Goal: Task Accomplishment & Management: Manage account settings

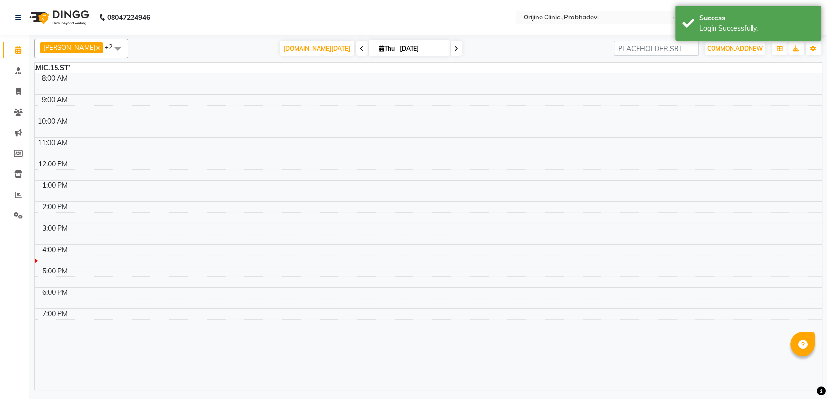
select select "en"
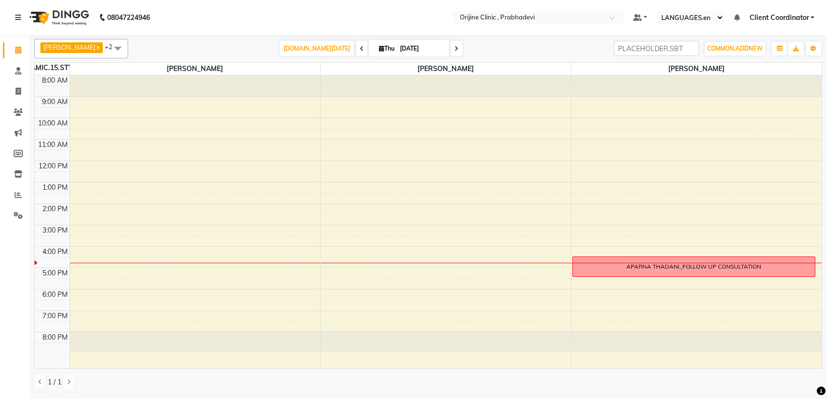
click at [53, 65] on div "DYNAMIC.15.STYLIST" at bounding box center [52, 68] width 35 height 10
click at [666, 44] on input "search" at bounding box center [656, 48] width 85 height 15
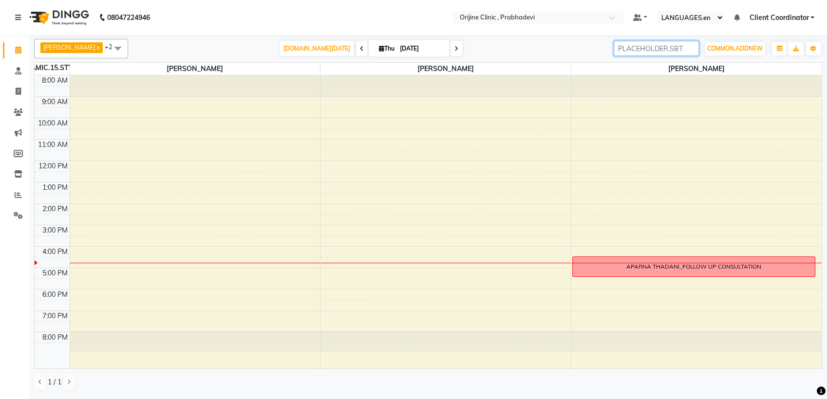
click at [676, 47] on input "search" at bounding box center [656, 48] width 85 height 15
type input "G"
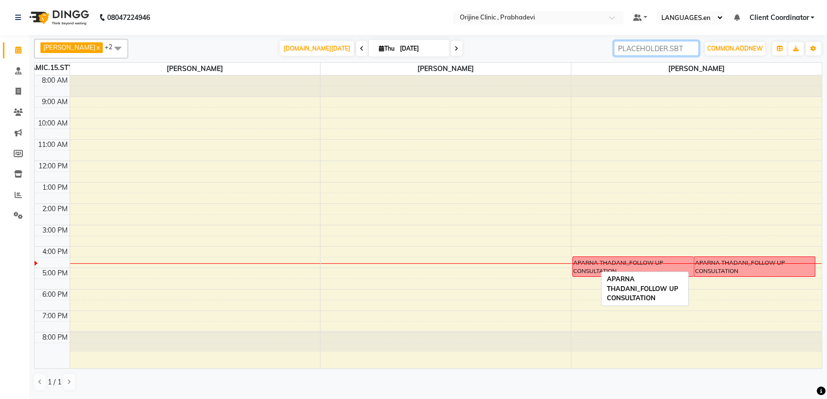
click at [734, 272] on div "APARNA THADANI_FOLLOW UP CONSULTATION" at bounding box center [755, 268] width 120 height 18
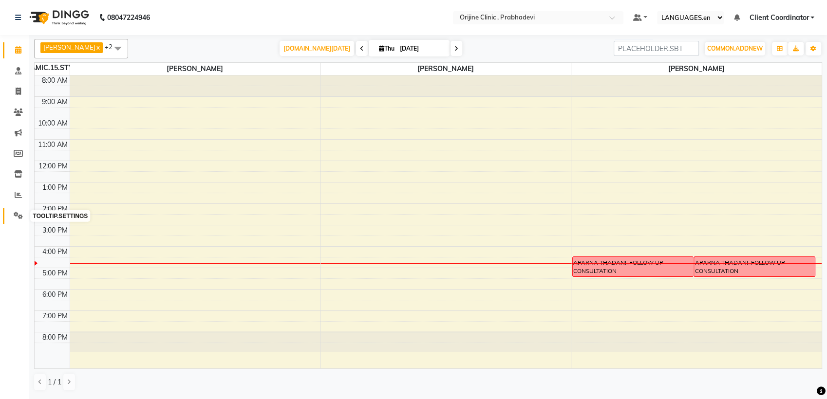
click at [18, 213] on icon at bounding box center [18, 215] width 9 height 7
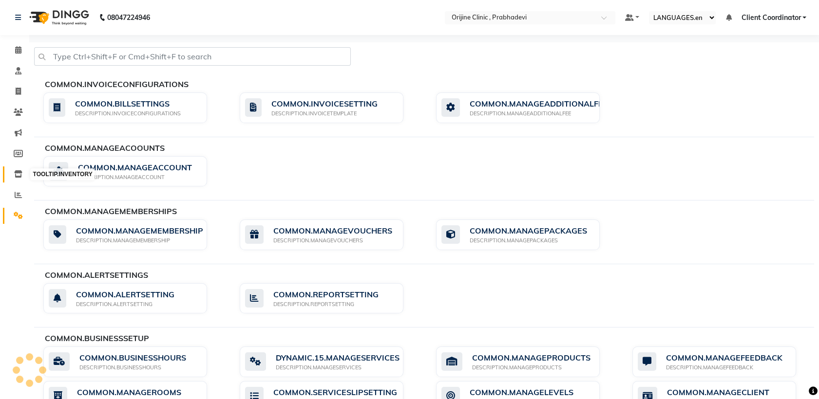
click at [19, 176] on icon at bounding box center [18, 173] width 8 height 7
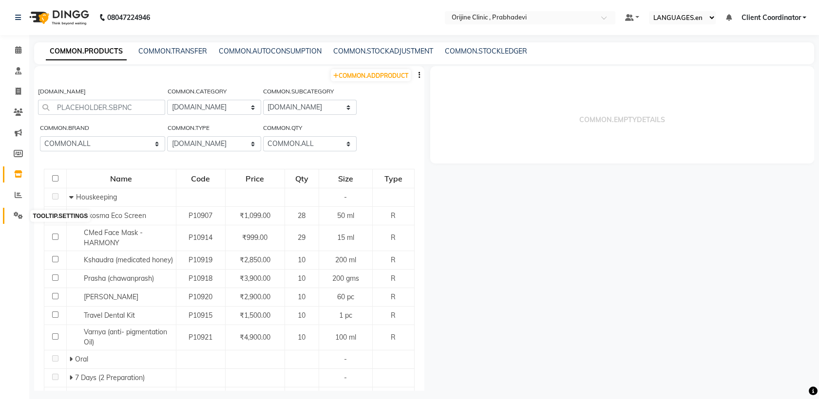
click at [19, 215] on icon at bounding box center [18, 215] width 9 height 7
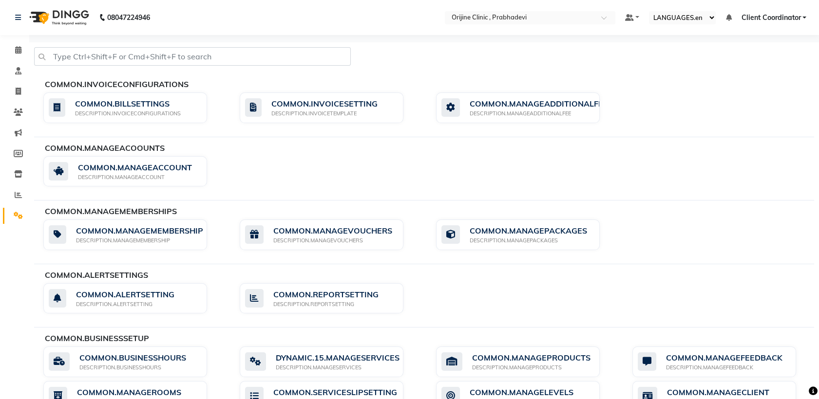
click at [788, 15] on span "Client Coordinator" at bounding box center [770, 18] width 59 height 10
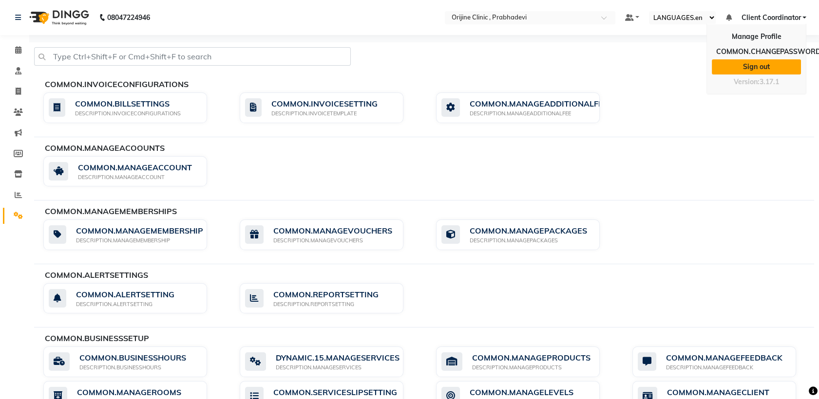
click at [781, 64] on link "Sign out" at bounding box center [756, 66] width 89 height 15
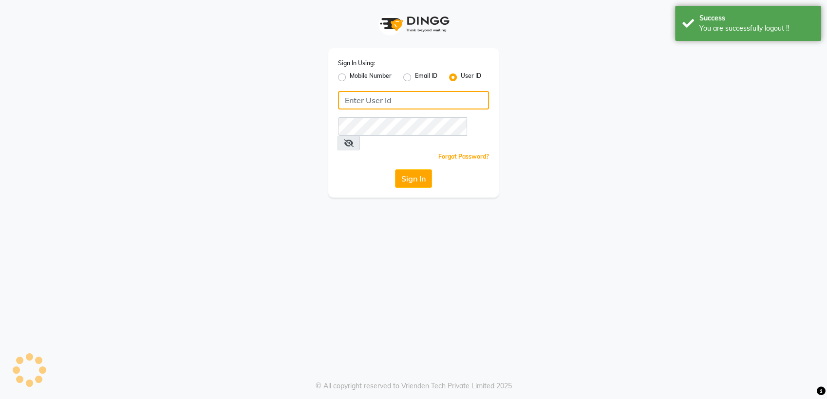
type input "8408993331"
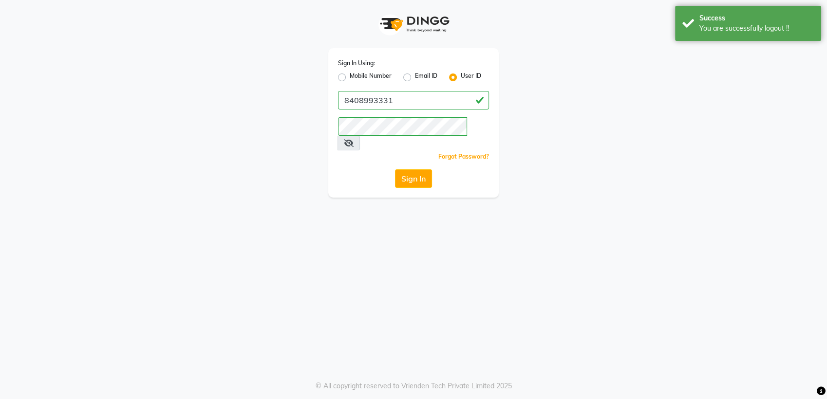
click at [350, 77] on label "Mobile Number" at bounding box center [371, 78] width 42 height 12
click at [350, 77] on input "Mobile Number" at bounding box center [353, 75] width 6 height 6
radio input "true"
radio input "false"
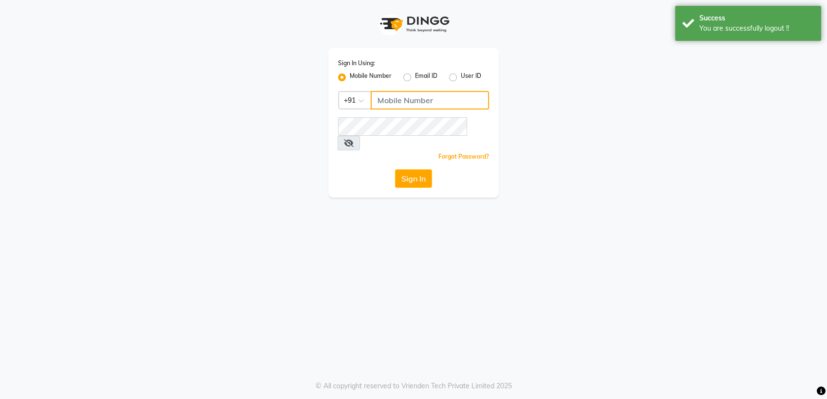
click at [394, 101] on input "Username" at bounding box center [430, 100] width 118 height 19
type input "8408993331"
click at [412, 170] on button "Sign In" at bounding box center [413, 179] width 37 height 19
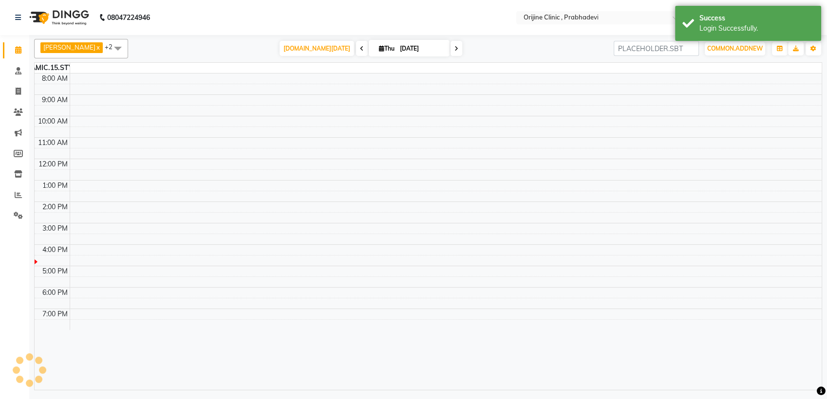
select select "en"
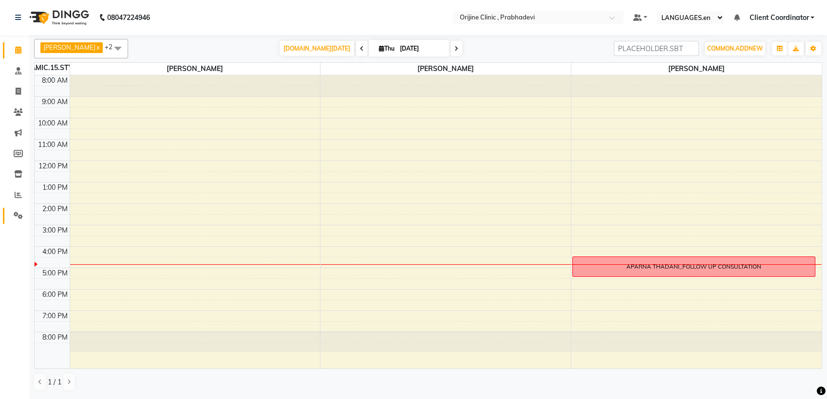
click at [19, 209] on link "COMMON.SETTINGS" at bounding box center [14, 216] width 23 height 16
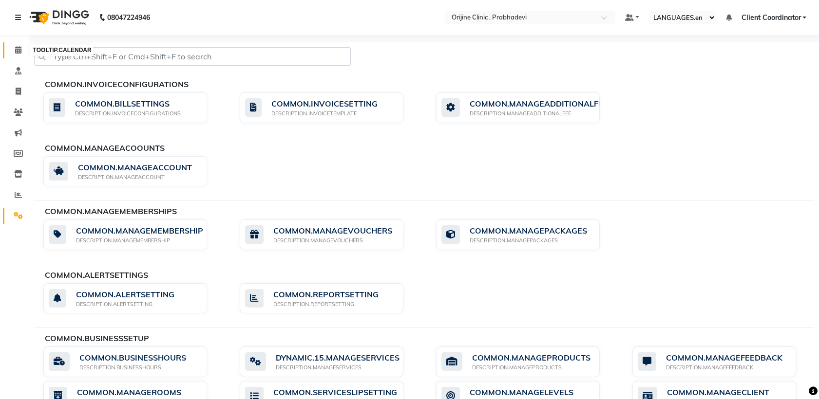
click at [16, 51] on icon at bounding box center [18, 49] width 6 height 7
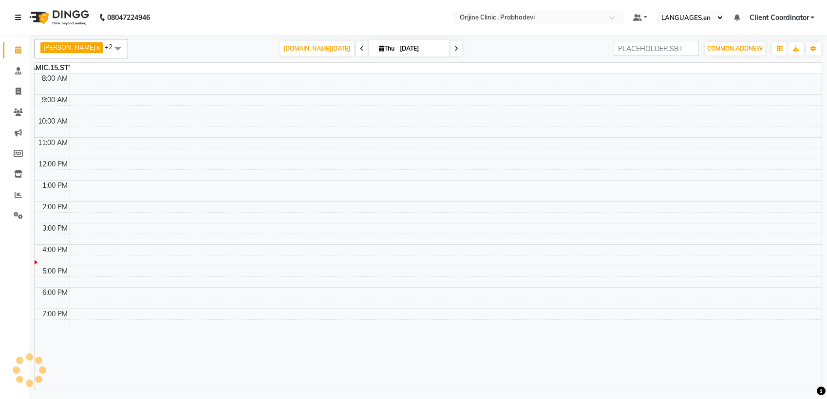
click at [17, 15] on icon at bounding box center [18, 17] width 6 height 7
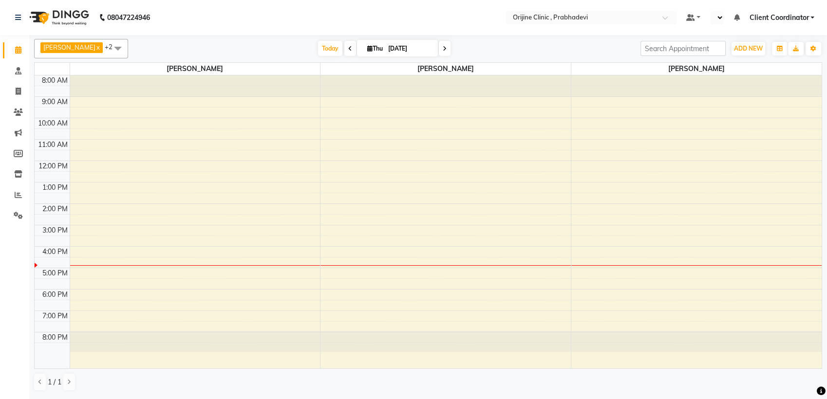
select select "en"
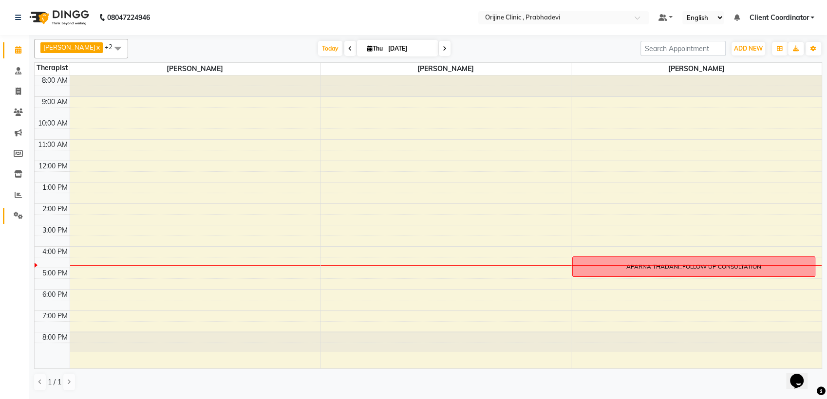
click at [14, 215] on icon at bounding box center [18, 215] width 9 height 7
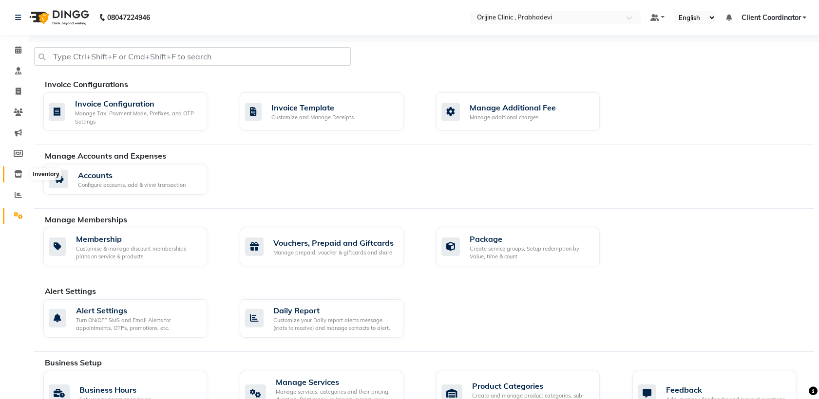
click at [18, 172] on icon at bounding box center [18, 173] width 8 height 7
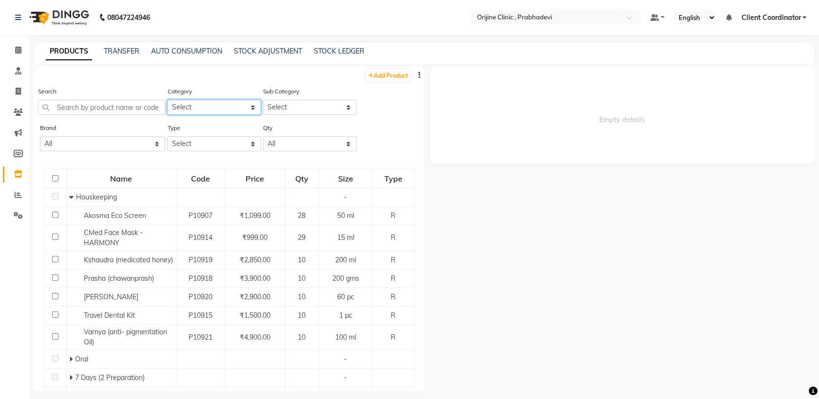
click at [244, 109] on select "Select Ayurvedic Medicine Skin Personal Care Cosmosoticles Wellness Product Con…" at bounding box center [214, 107] width 94 height 15
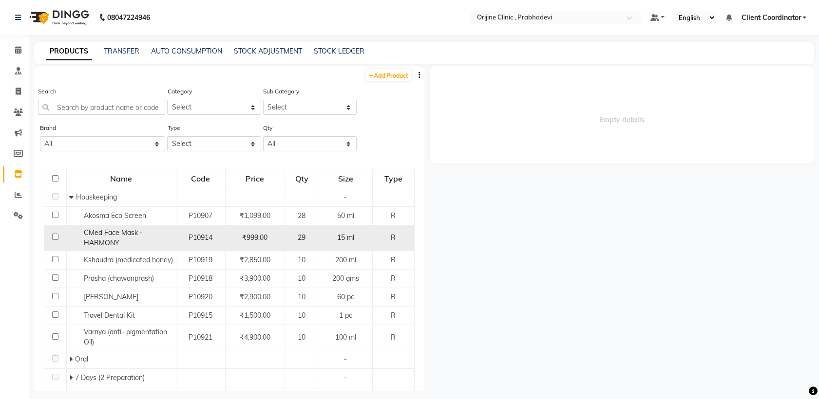
click at [106, 235] on span "CMed Face Mask - HARMONY" at bounding box center [113, 237] width 59 height 19
select select "all"
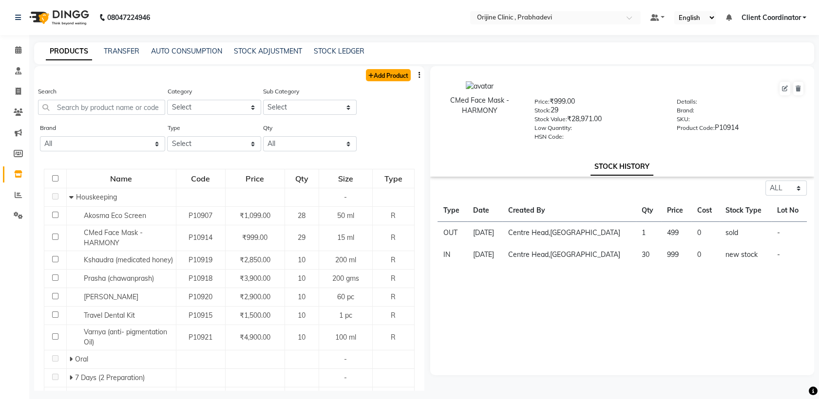
click at [374, 79] on link "Add Product" at bounding box center [388, 75] width 45 height 12
select select "true"
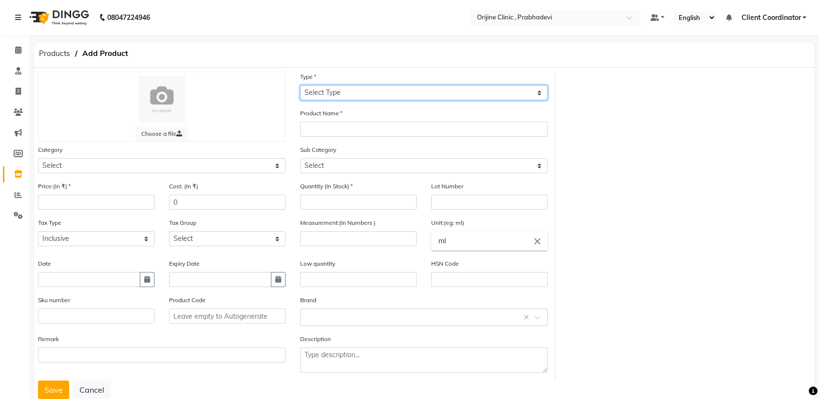
click at [355, 96] on select "Select Type Both Retail Consumable" at bounding box center [423, 92] width 247 height 15
select select "R"
click at [300, 85] on select "Select Type Both Retail Consumable" at bounding box center [423, 92] width 247 height 15
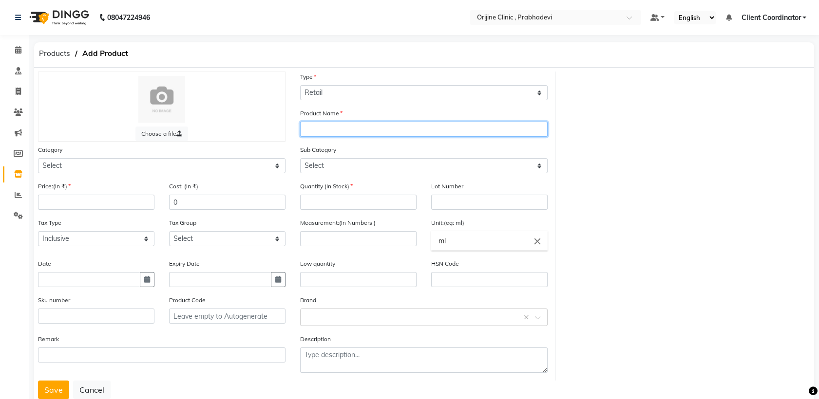
click at [363, 134] on input "text" at bounding box center [423, 129] width 247 height 15
click at [334, 123] on input "text" at bounding box center [423, 129] width 247 height 15
type input "jjk"
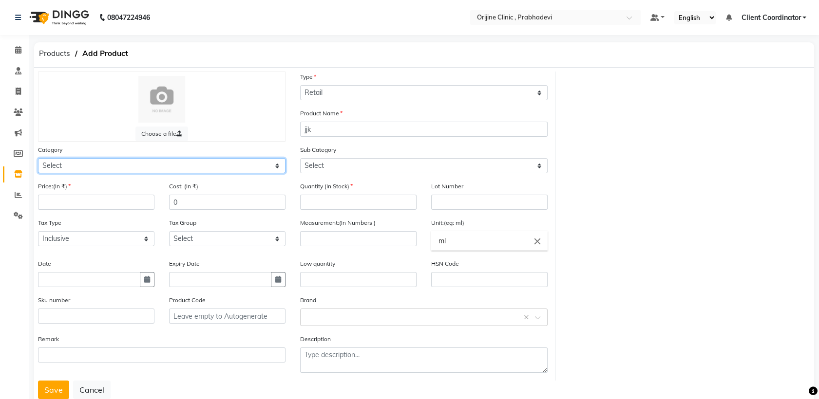
click at [110, 166] on select "Select Ayurvedic Medicine Skin Personal Care Cosmosoticles Wellness Product Con…" at bounding box center [161, 165] width 247 height 15
select select "289115900"
click at [38, 158] on select "Select Ayurvedic Medicine Skin Personal Care Cosmosoticles Wellness Product Con…" at bounding box center [161, 165] width 247 height 15
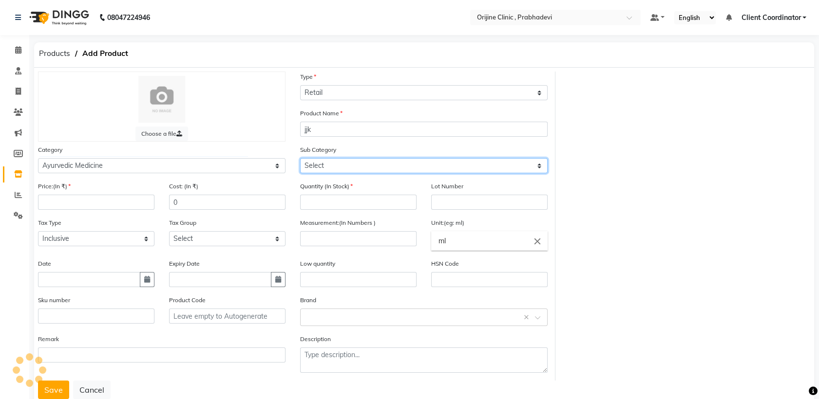
click at [332, 163] on select "Select" at bounding box center [423, 165] width 247 height 15
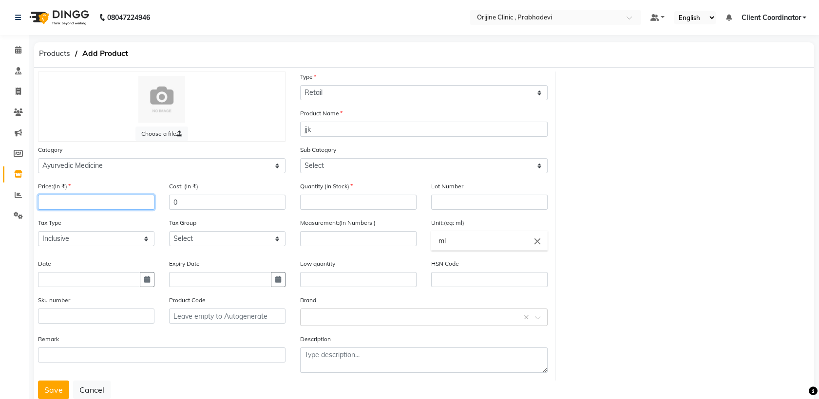
click at [128, 200] on input "number" at bounding box center [96, 202] width 116 height 15
click at [213, 207] on input "0" at bounding box center [227, 202] width 116 height 15
click at [108, 201] on input "number" at bounding box center [96, 202] width 116 height 15
click at [342, 198] on input "number" at bounding box center [358, 202] width 116 height 15
click at [338, 236] on input "number" at bounding box center [358, 238] width 116 height 15
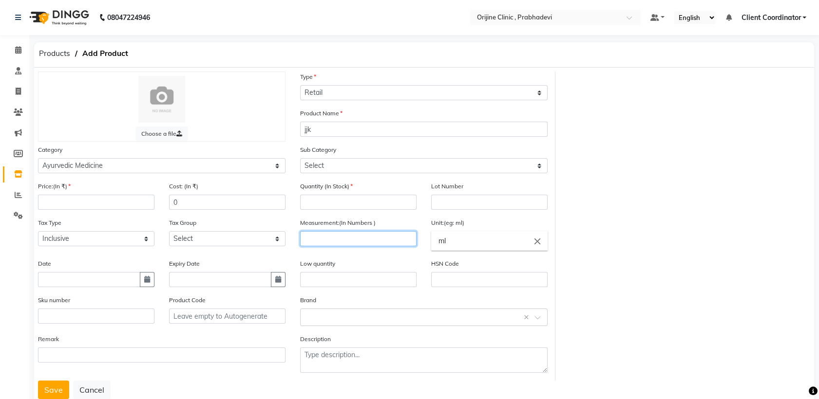
click at [351, 232] on input "number" at bounding box center [358, 238] width 116 height 15
type input "200"
click at [463, 242] on input "ml" at bounding box center [489, 240] width 116 height 19
click at [330, 315] on div at bounding box center [409, 199] width 819 height 399
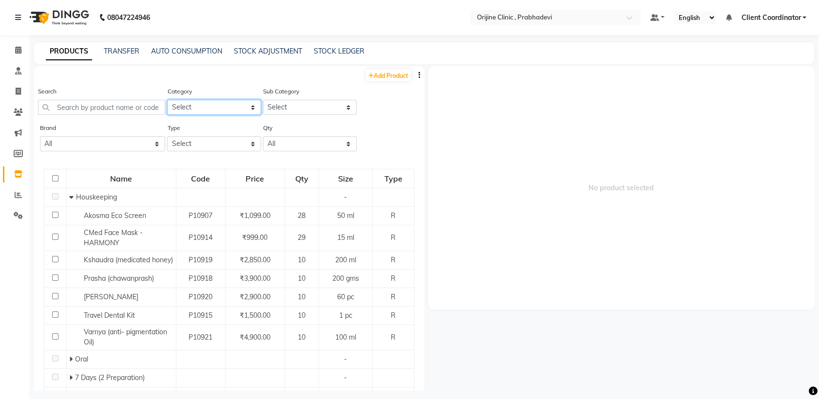
click at [241, 107] on select "Select Ayurvedic Medicine Skin Personal Care Cosmosoticles Wellness Product Con…" at bounding box center [214, 107] width 94 height 15
select select "289115400"
click at [167, 100] on select "Select Ayurvedic Medicine Skin Personal Care Cosmosoticles Wellness Product Con…" at bounding box center [214, 107] width 94 height 15
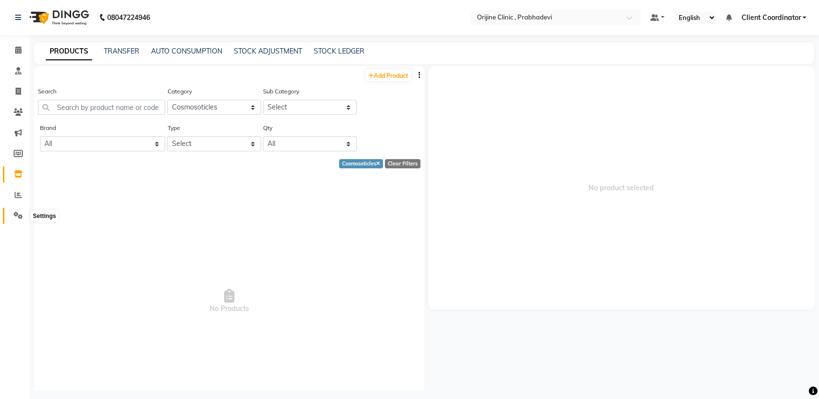
click at [14, 215] on icon at bounding box center [18, 215] width 9 height 7
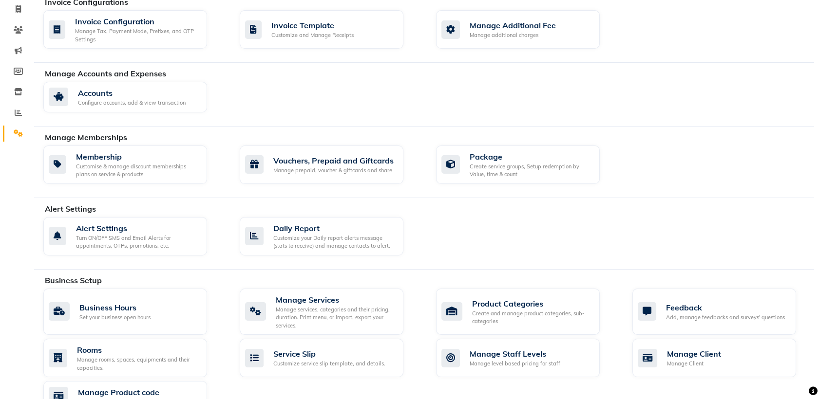
scroll to position [86, 0]
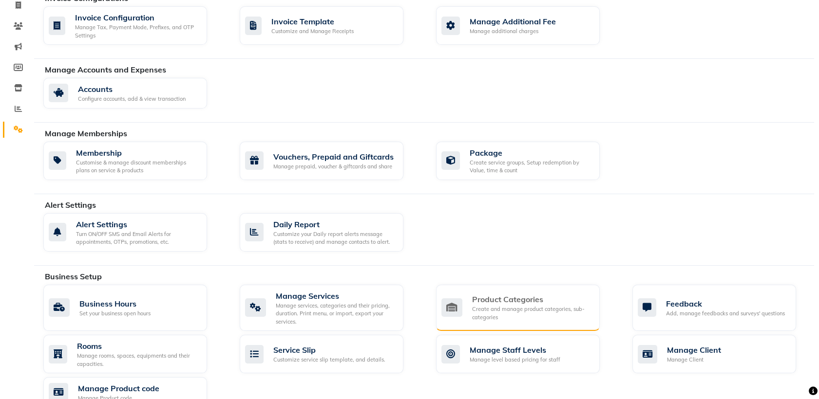
click at [507, 306] on div "Create and manage product categories, sub-categories" at bounding box center [532, 313] width 120 height 16
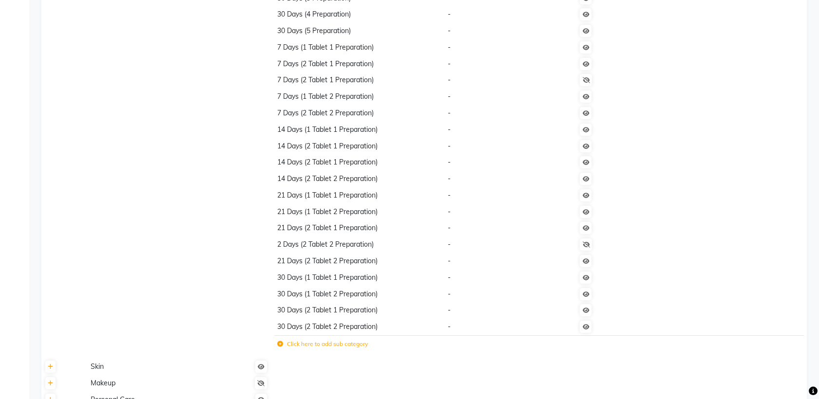
scroll to position [557, 0]
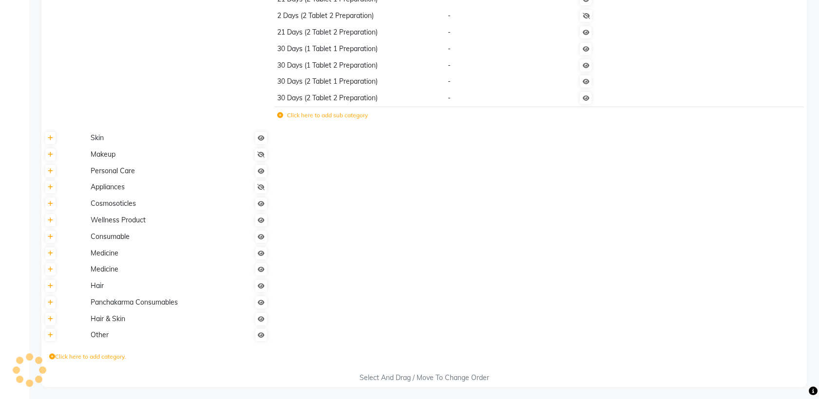
click at [91, 359] on label "Click here to add category." at bounding box center [87, 357] width 77 height 9
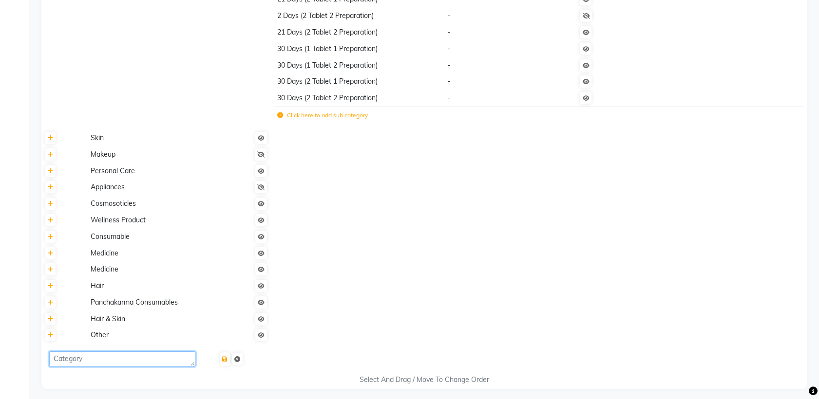
click at [137, 362] on textarea at bounding box center [122, 359] width 146 height 15
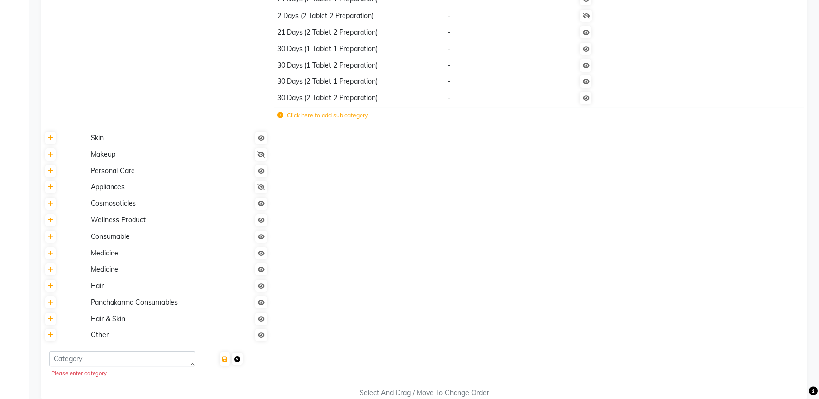
click at [233, 359] on link at bounding box center [237, 359] width 11 height 12
click at [234, 362] on icon at bounding box center [237, 360] width 6 height 6
click at [50, 339] on link at bounding box center [50, 335] width 10 height 12
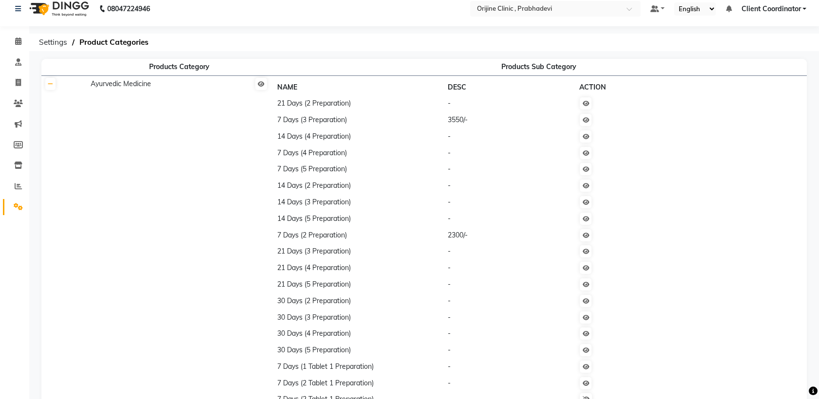
scroll to position [0, 0]
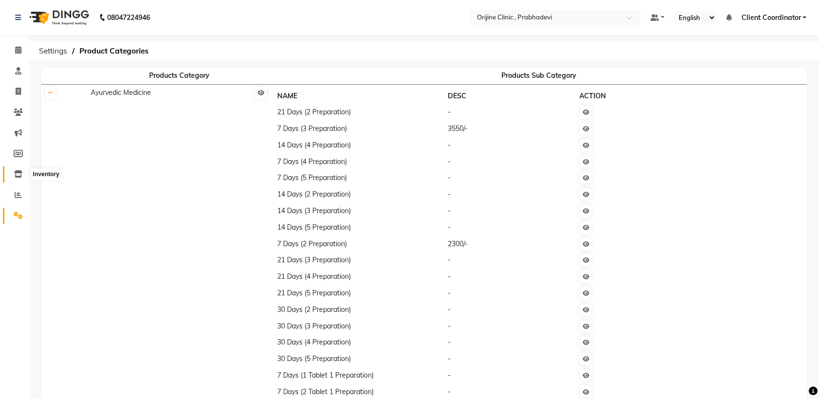
click at [18, 170] on span at bounding box center [18, 174] width 17 height 11
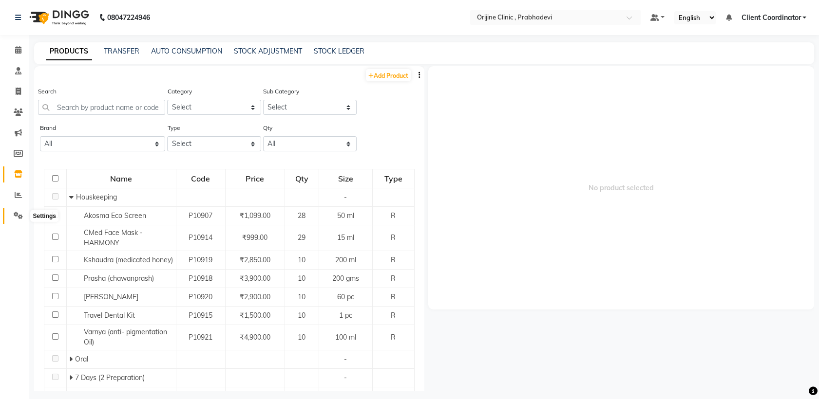
click at [19, 217] on icon at bounding box center [18, 215] width 9 height 7
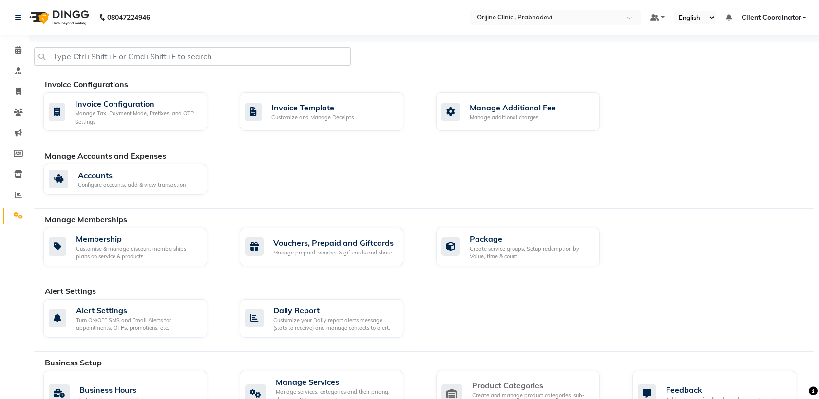
click at [530, 384] on div "Product Categories" at bounding box center [532, 386] width 120 height 12
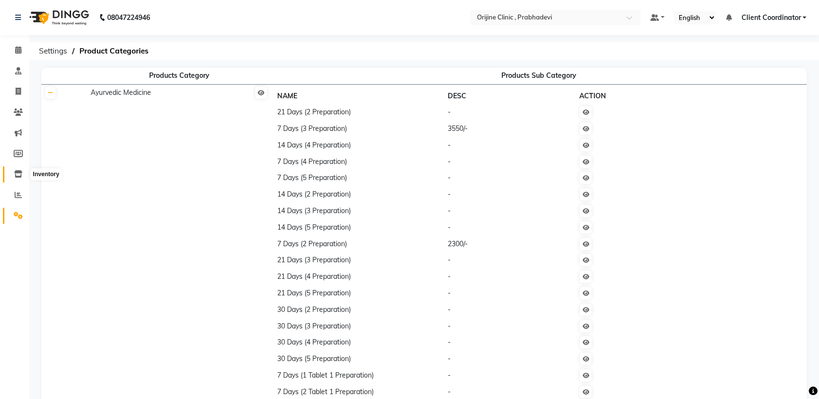
click at [18, 172] on icon at bounding box center [18, 173] width 8 height 7
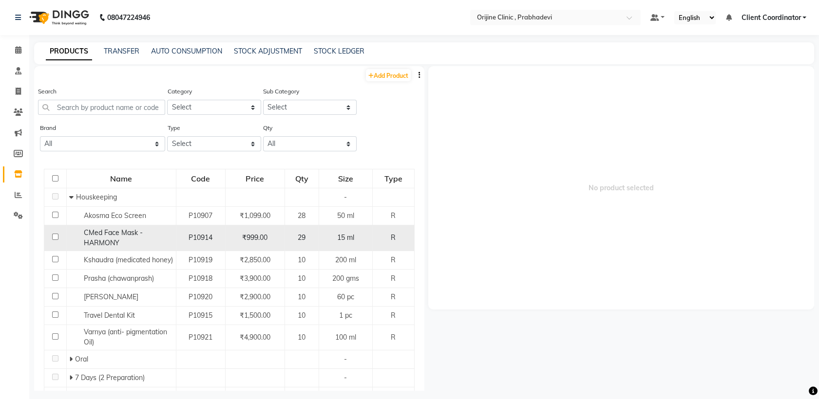
click at [105, 239] on span "CMed Face Mask - HARMONY" at bounding box center [113, 237] width 59 height 19
select select "all"
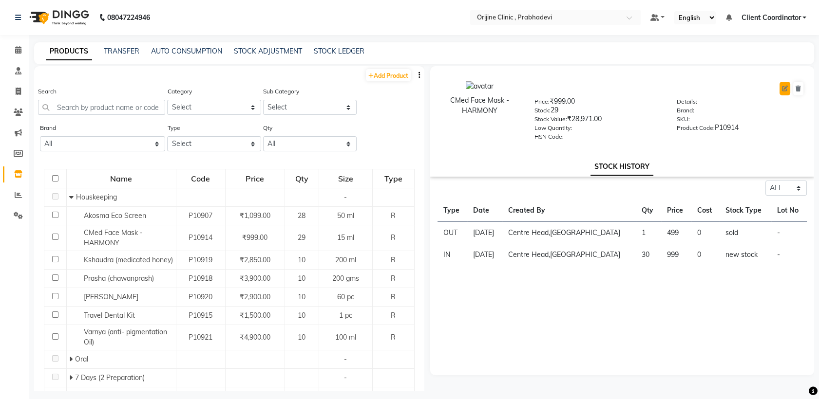
click at [783, 88] on icon at bounding box center [785, 89] width 6 height 6
select select "true"
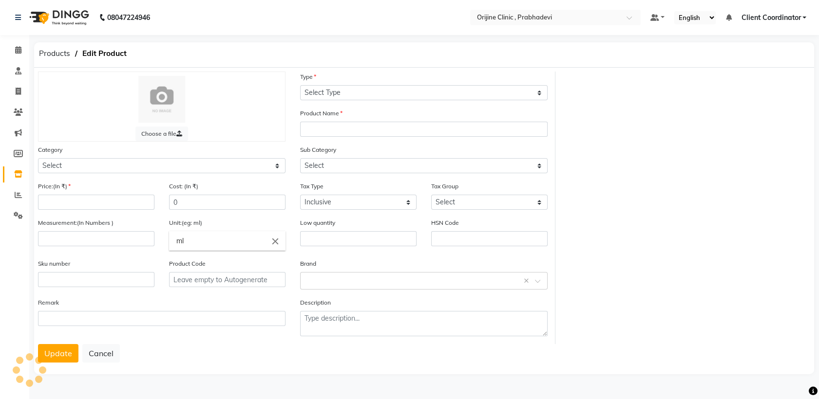
select select "R"
type input "CMed Face Mask - HARMONY"
select select
type input "999"
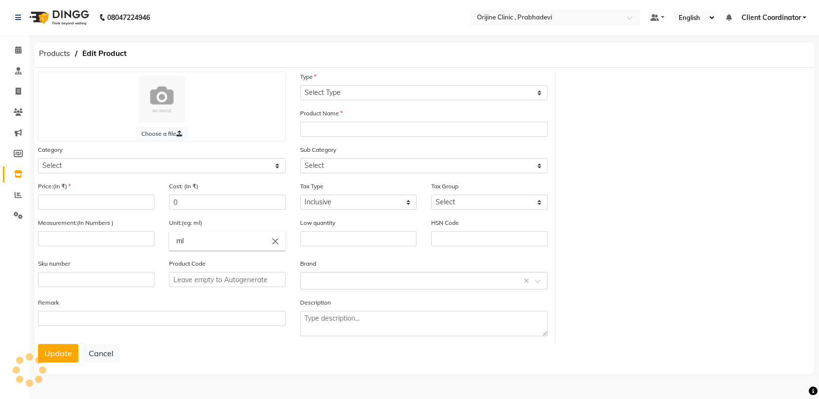
type input "15"
type input "P10914"
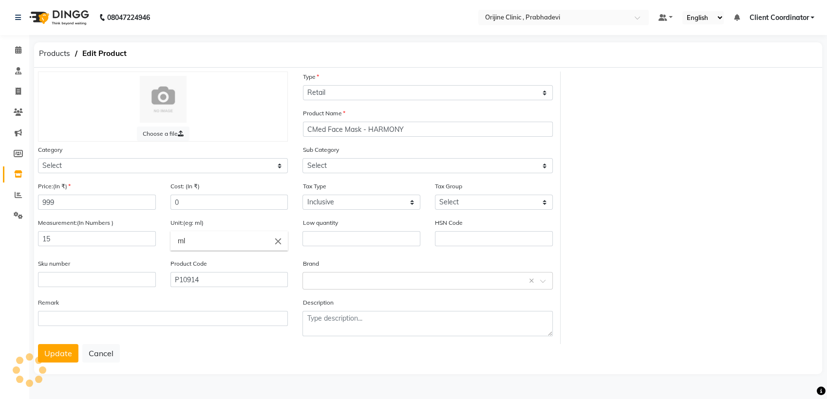
select select "289115000"
select select "289115001"
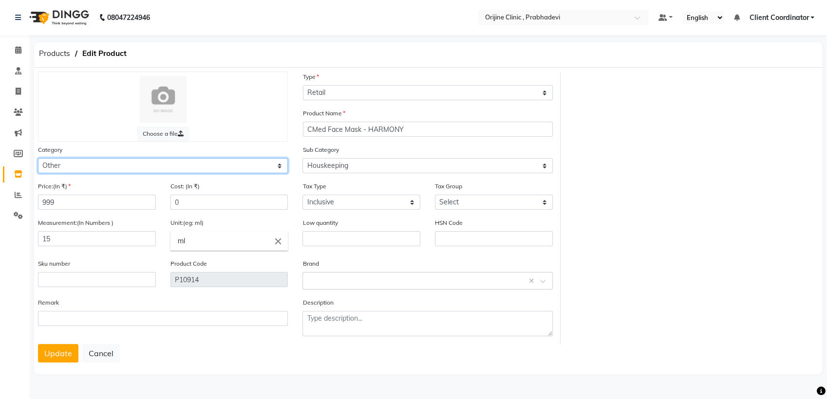
click at [111, 166] on select "Select Ayurvedic Medicine Skin Personal Care Cosmosoticles Wellness Product Con…" at bounding box center [163, 165] width 250 height 15
click at [656, 152] on div "Choose a file Type Select Type Both Retail Consumable Product Name CMed Face Ma…" at bounding box center [428, 208] width 795 height 273
click at [17, 219] on icon at bounding box center [18, 215] width 9 height 7
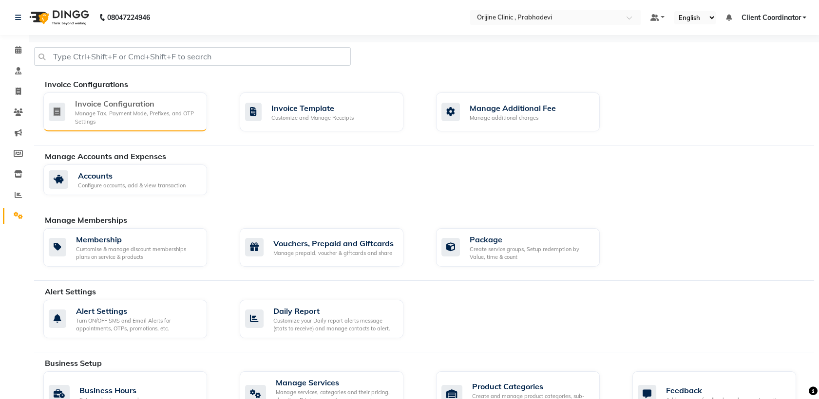
click at [134, 118] on div "Manage Tax, Payment Mode, Prefixes, and OTP Settings" at bounding box center [137, 118] width 124 height 16
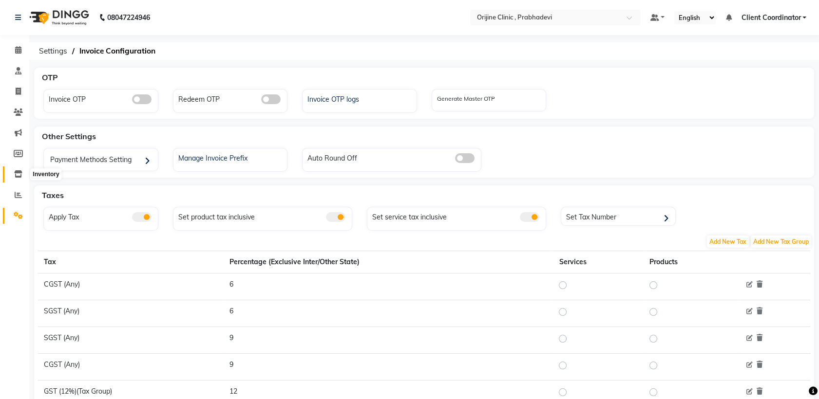
click at [16, 173] on icon at bounding box center [18, 173] width 8 height 7
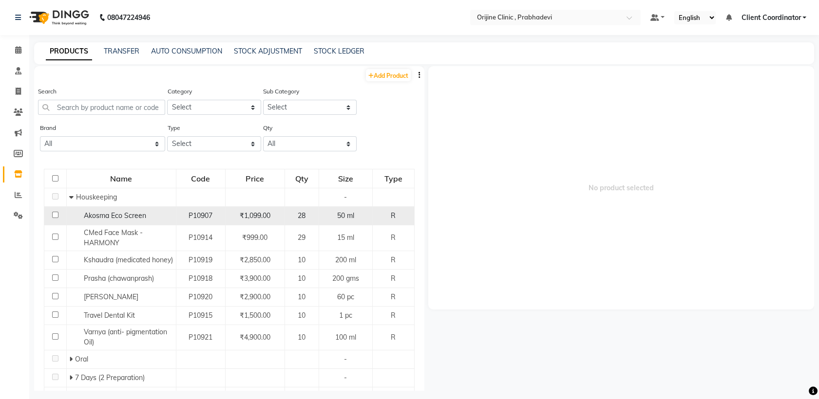
click at [196, 221] on td "P10907" at bounding box center [200, 216] width 49 height 19
click at [52, 218] on td at bounding box center [55, 216] width 22 height 19
click at [52, 215] on input "checkbox" at bounding box center [55, 215] width 6 height 6
checkbox input "true"
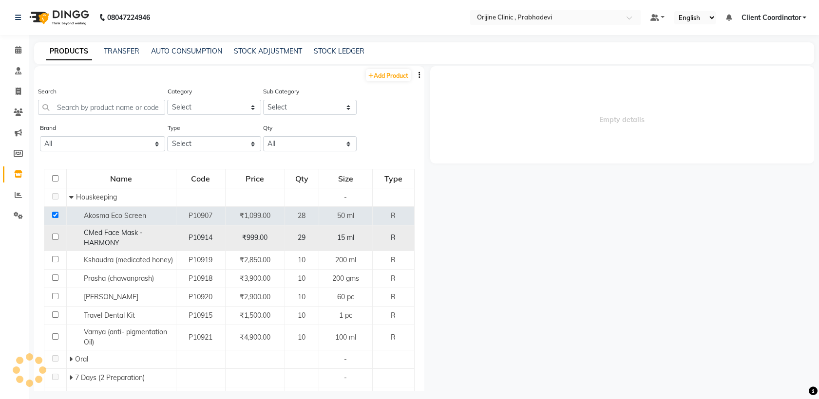
select select "all"
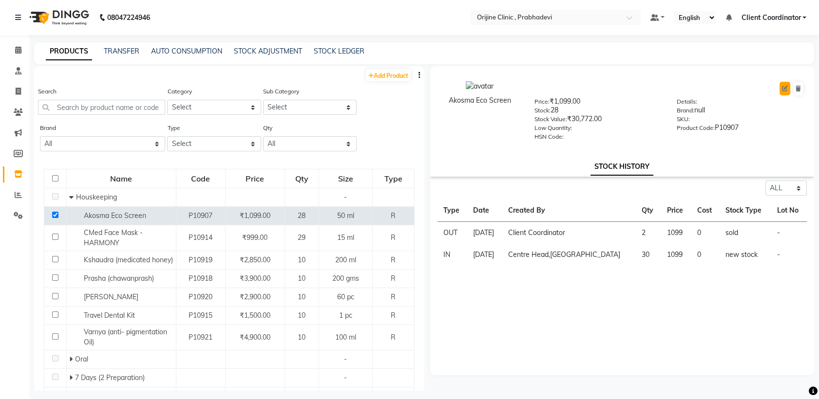
click at [785, 88] on icon at bounding box center [785, 89] width 6 height 6
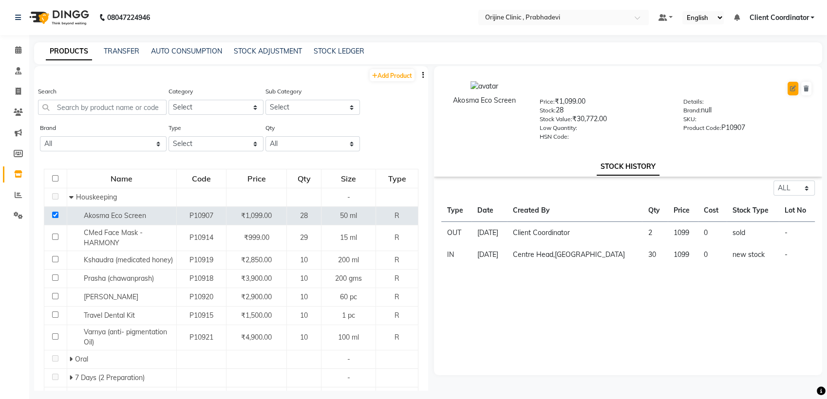
select select "R"
select select "289115000"
select select "289115001"
select select "true"
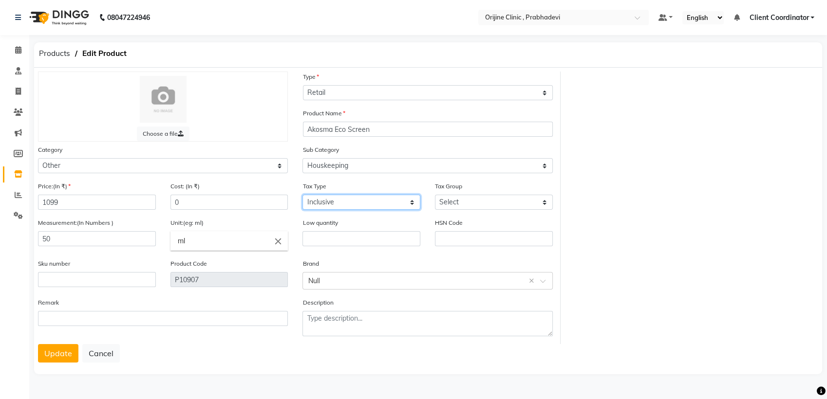
click at [402, 201] on select "Select Inclusive Exclusive" at bounding box center [361, 202] width 118 height 15
click at [468, 197] on select "Select GST (12%) GST (18%)" at bounding box center [494, 202] width 118 height 15
drag, startPoint x: 364, startPoint y: 131, endPoint x: 305, endPoint y: 124, distance: 58.8
click at [305, 124] on input "Akosma Eco Screen" at bounding box center [428, 129] width 250 height 15
click at [733, 147] on div "Choose a file Type Select Type Both Retail Consumable Product Name Akosma Eco S…" at bounding box center [428, 208] width 795 height 273
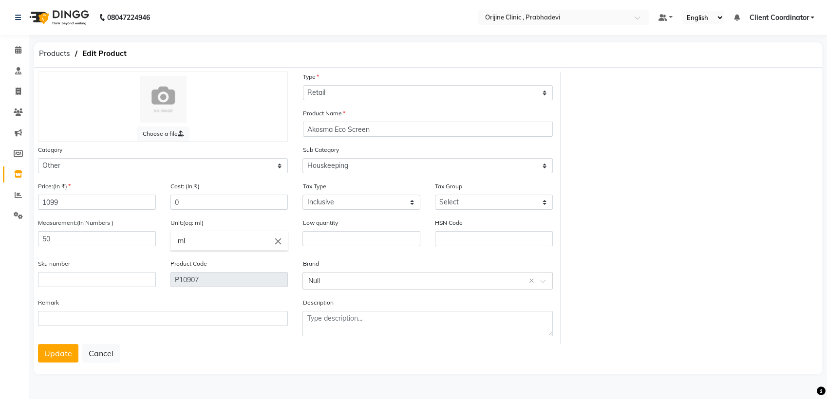
click at [694, 131] on div "Choose a file Type Select Type Both Retail Consumable Product Name Akosma Eco S…" at bounding box center [428, 208] width 795 height 273
drag, startPoint x: 694, startPoint y: 131, endPoint x: 589, endPoint y: 150, distance: 106.5
click at [602, 148] on div "Choose a file Type Select Type Both Retail Consumable Product Name Akosma Eco S…" at bounding box center [428, 208] width 795 height 273
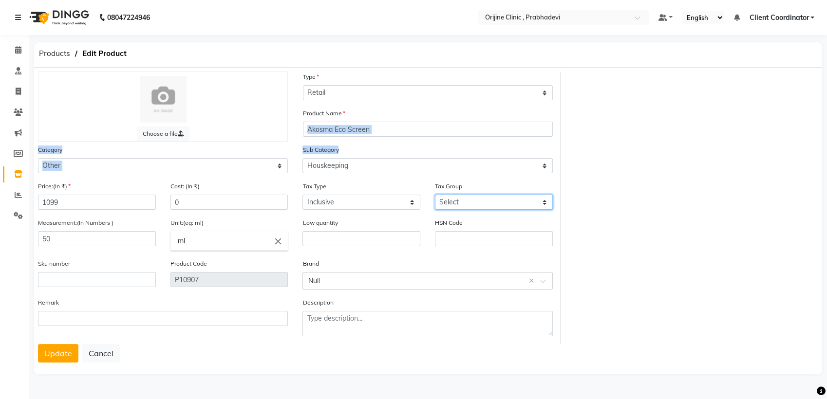
click at [524, 199] on select "Select GST (12%) GST (18%)" at bounding box center [494, 202] width 118 height 15
click at [435, 195] on select "Select GST (12%) GST (18%)" at bounding box center [494, 202] width 118 height 15
drag, startPoint x: 519, startPoint y: 201, endPoint x: 493, endPoint y: 251, distance: 56.2
click at [493, 251] on div "Price:(In ₹) 1099 Cost: (In ₹) 0 Tax Type Select Inclusive Exclusive Tax Group …" at bounding box center [295, 262] width 529 height 163
select select "3522"
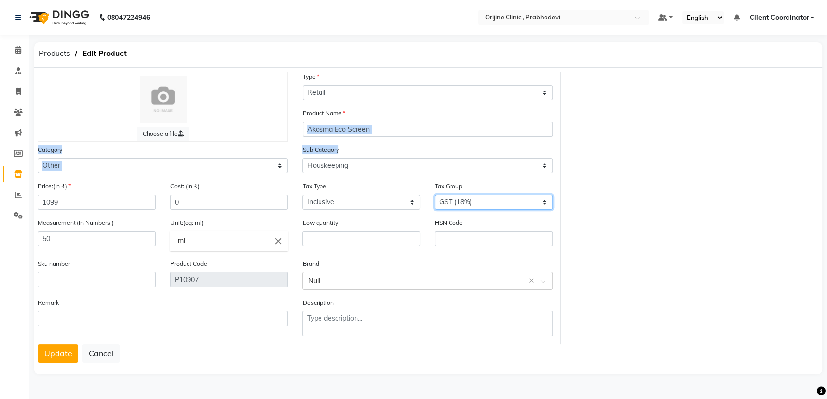
click at [435, 195] on select "Select GST (12%) GST (18%)" at bounding box center [494, 202] width 118 height 15
click at [19, 89] on icon at bounding box center [18, 91] width 5 height 7
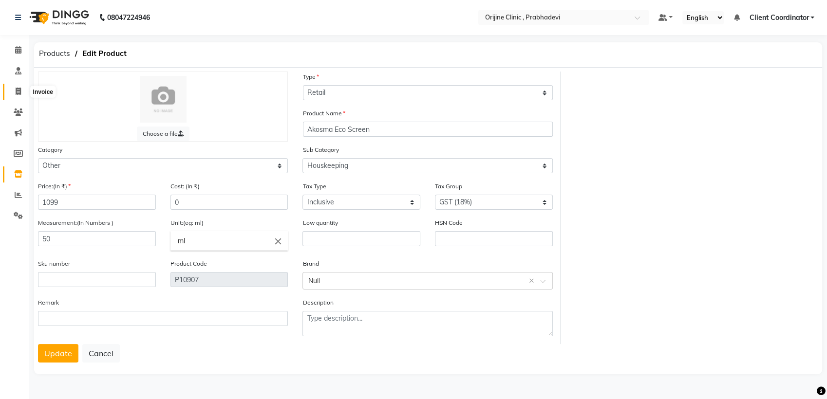
select select "service"
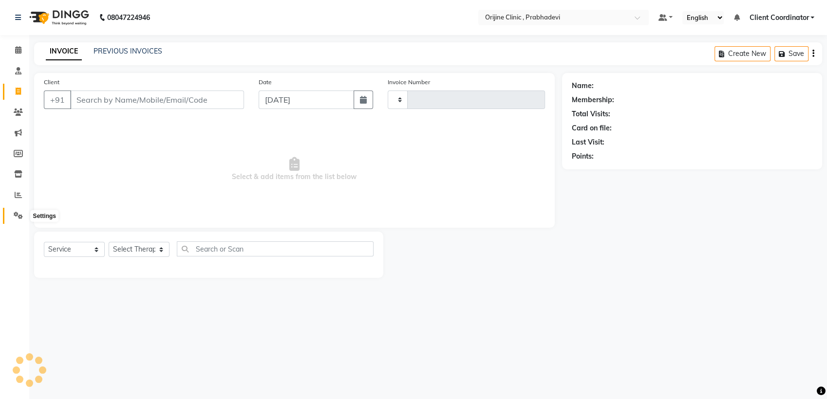
type input "0006"
select select "8675"
click at [19, 213] on icon at bounding box center [18, 215] width 9 height 7
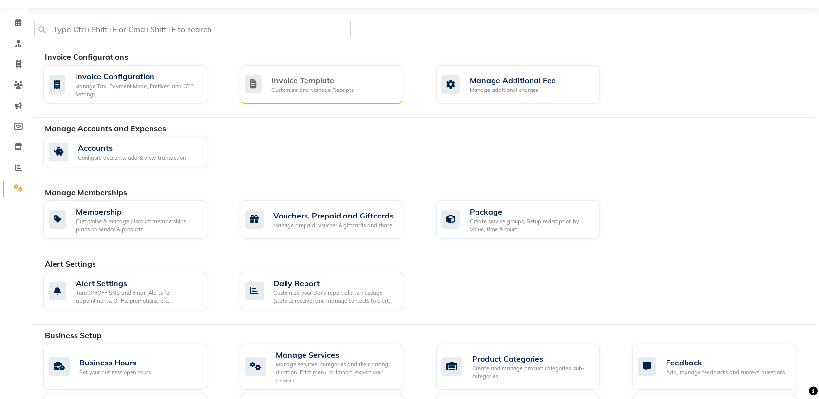
scroll to position [28, 0]
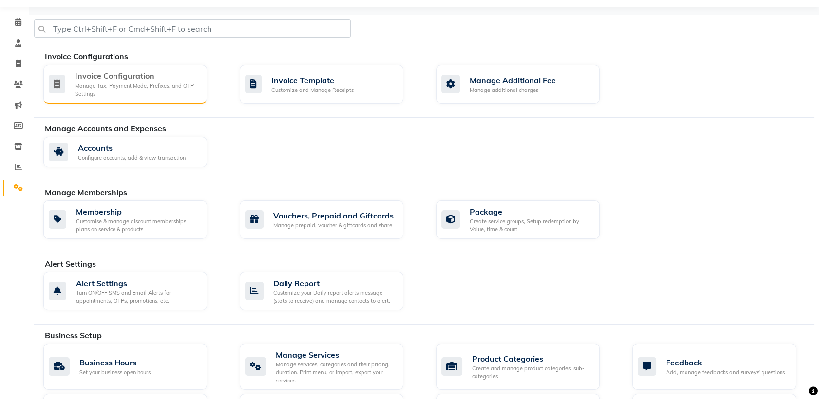
click at [121, 88] on div "Manage Tax, Payment Mode, Prefixes, and OTP Settings" at bounding box center [137, 90] width 124 height 16
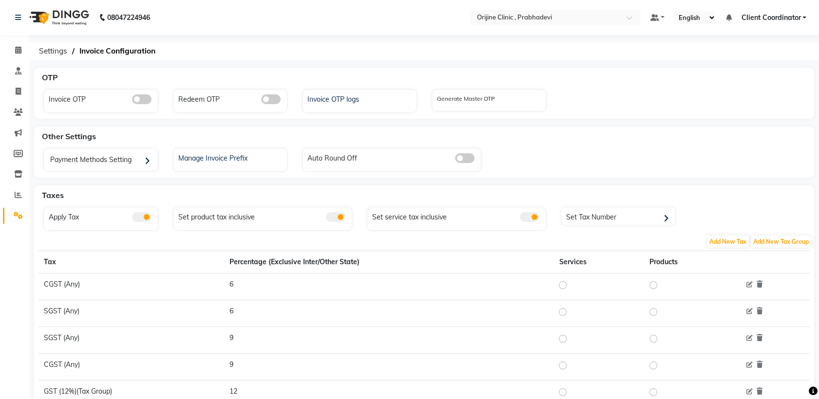
click at [702, 144] on div "Other Settings" at bounding box center [429, 136] width 783 height 19
click at [16, 178] on span at bounding box center [18, 174] width 17 height 11
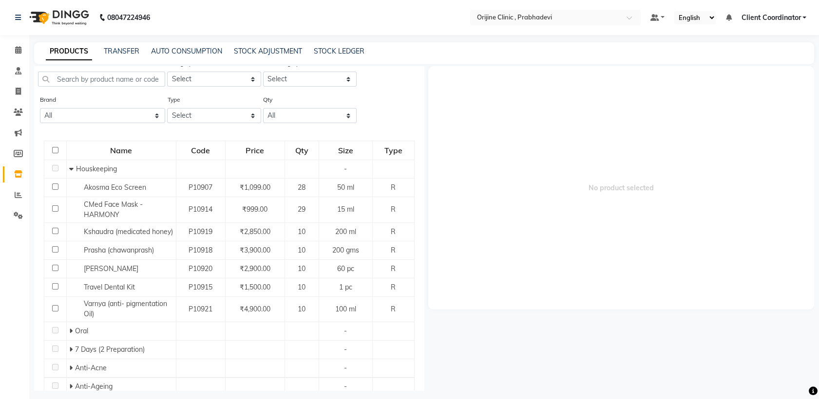
scroll to position [31, 0]
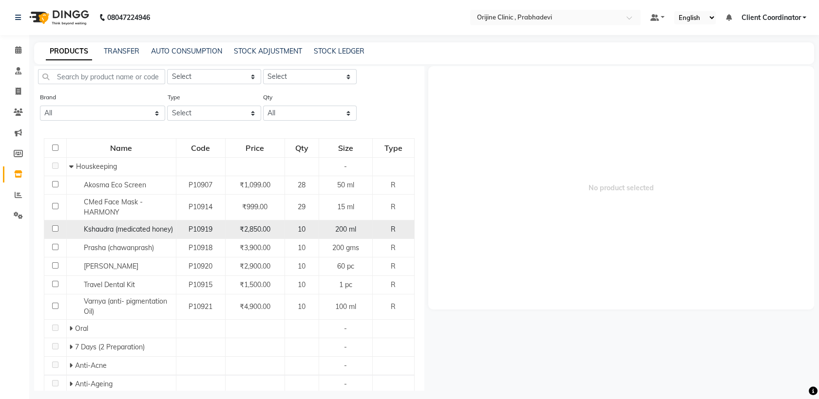
click at [139, 235] on div "Kshaudra (medicated honey)" at bounding box center [121, 230] width 104 height 10
select select "all"
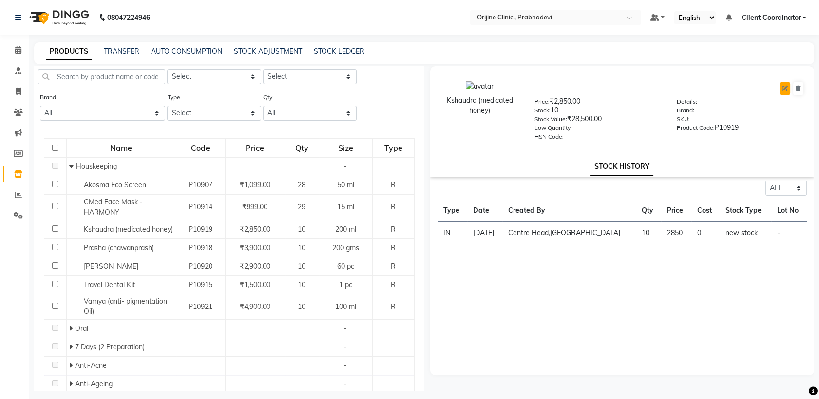
click at [781, 88] on button at bounding box center [784, 89] width 11 height 14
select select "R"
select select "289115000"
select select "true"
select select "4387"
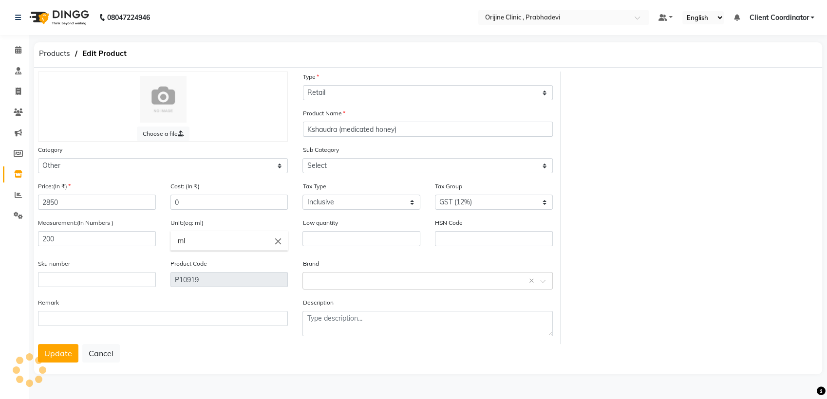
select select "289115001"
click at [17, 92] on icon at bounding box center [18, 91] width 5 height 7
select select "service"
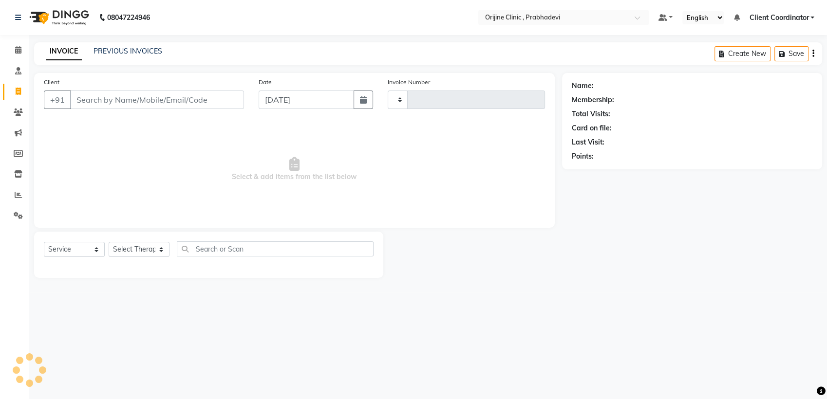
type input "0006"
select select "8675"
click at [157, 244] on select "Select Therapist [PERSON_NAME] [PERSON_NAME] [PERSON_NAME] [PERSON_NAME] A Assi…" at bounding box center [145, 249] width 73 height 15
select select "85334"
click at [109, 242] on select "Select Therapist [PERSON_NAME] [PERSON_NAME] [PERSON_NAME] [PERSON_NAME] A Assi…" at bounding box center [145, 249] width 73 height 15
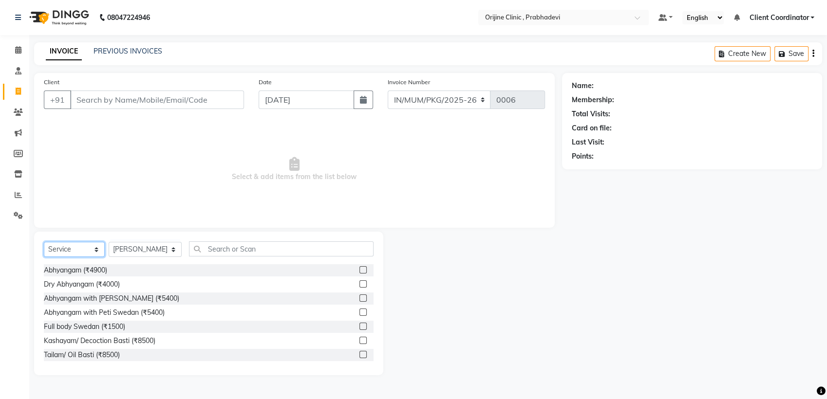
click at [80, 247] on select "Select Service Product Membership Package Voucher Prepaid Gift Card" at bounding box center [74, 249] width 61 height 15
select select "product"
click at [44, 242] on select "Select Service Product Membership Package Voucher Prepaid Gift Card" at bounding box center [74, 249] width 61 height 15
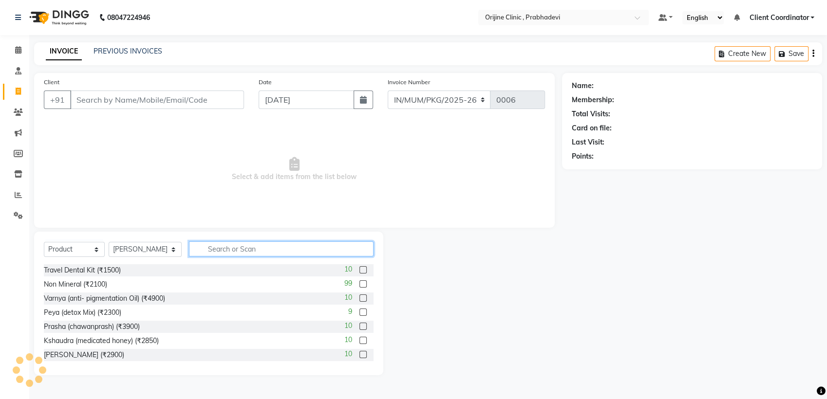
click at [213, 247] on input "text" at bounding box center [281, 249] width 185 height 15
click at [359, 342] on label at bounding box center [362, 340] width 7 height 7
click at [359, 342] on input "checkbox" at bounding box center [362, 341] width 6 height 6
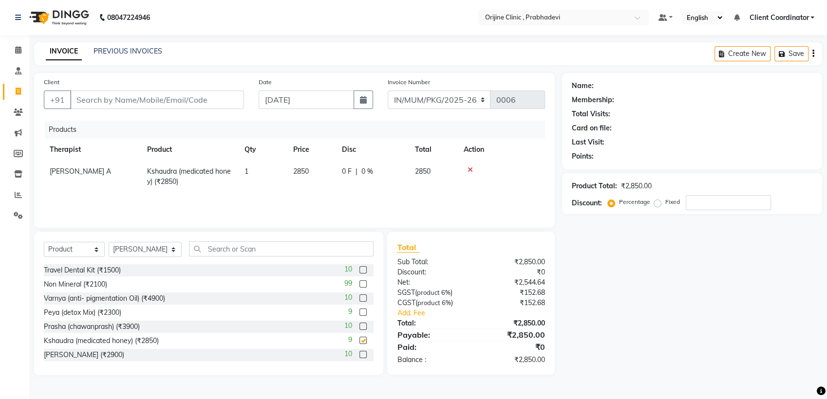
checkbox input "false"
click at [814, 53] on div "Create New Save" at bounding box center [769, 53] width 108 height 23
click at [812, 54] on icon "button" at bounding box center [813, 54] width 2 height 0
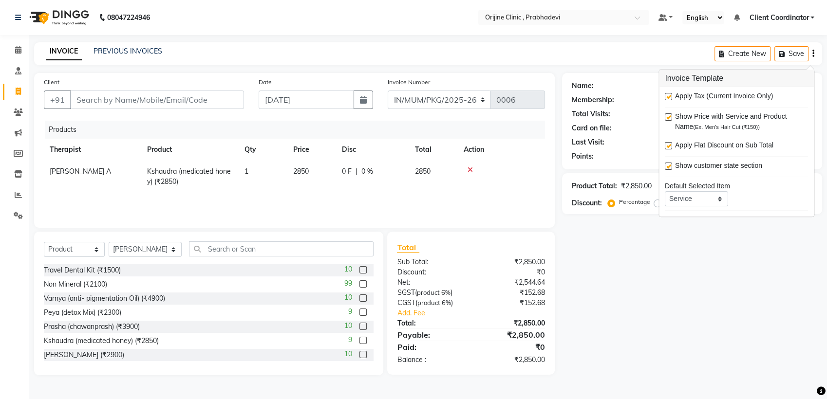
click at [814, 54] on icon "button" at bounding box center [813, 54] width 2 height 0
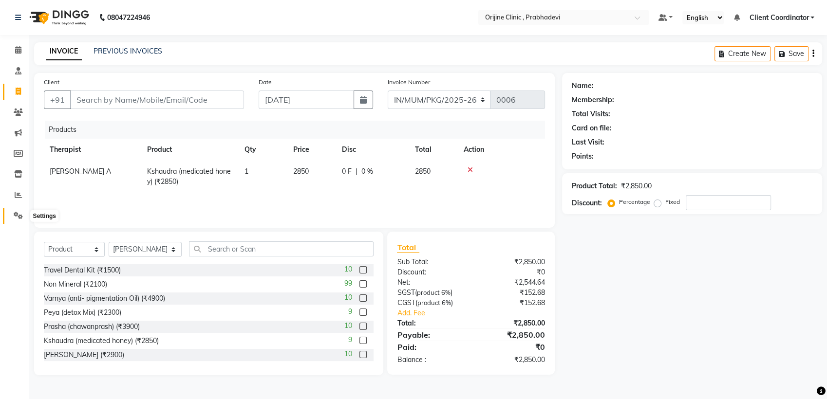
click at [14, 211] on span at bounding box center [18, 215] width 17 height 11
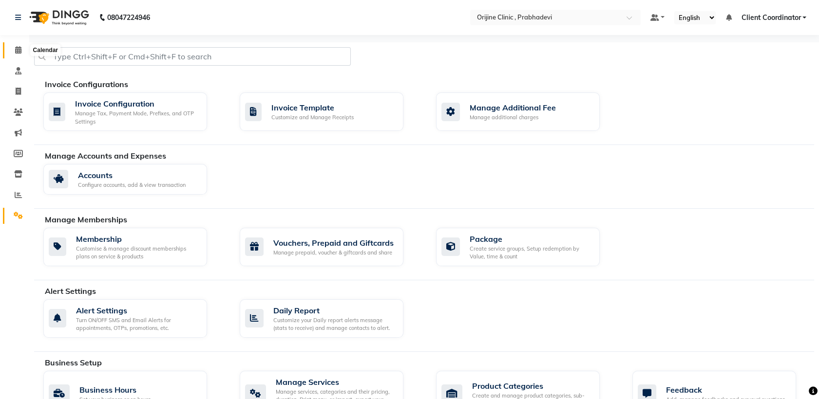
click at [19, 51] on icon at bounding box center [18, 49] width 6 height 7
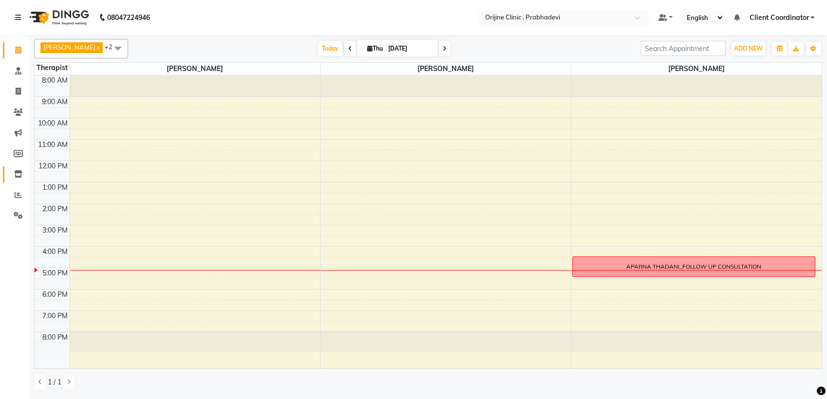
click at [15, 180] on span at bounding box center [18, 174] width 17 height 11
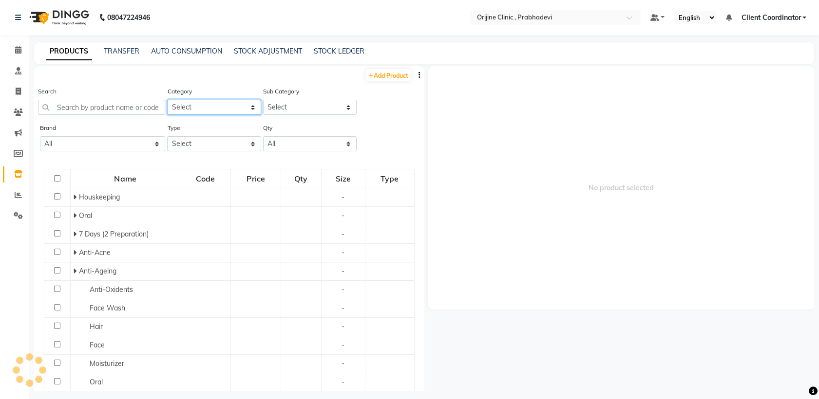
click at [247, 105] on select "Select Ayurvedic Medicine Skin Personal Care Cosmosoticles Wellness Product Con…" at bounding box center [214, 107] width 94 height 15
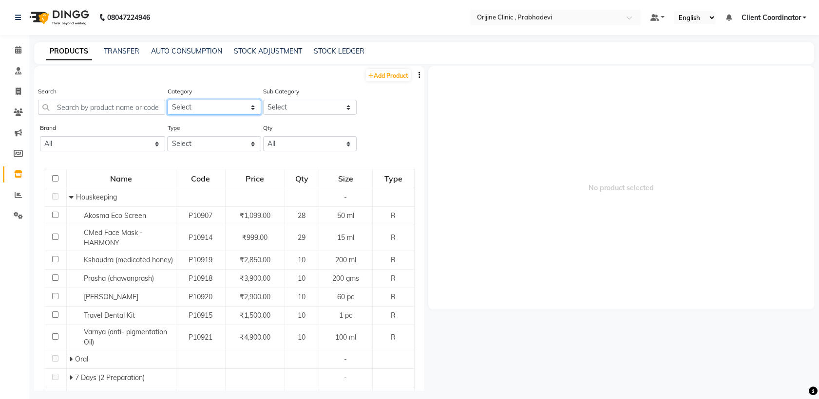
select select "289115900"
click at [167, 100] on select "Select Ayurvedic Medicine Skin Personal Care Cosmosoticles Wellness Product Con…" at bounding box center [214, 107] width 94 height 15
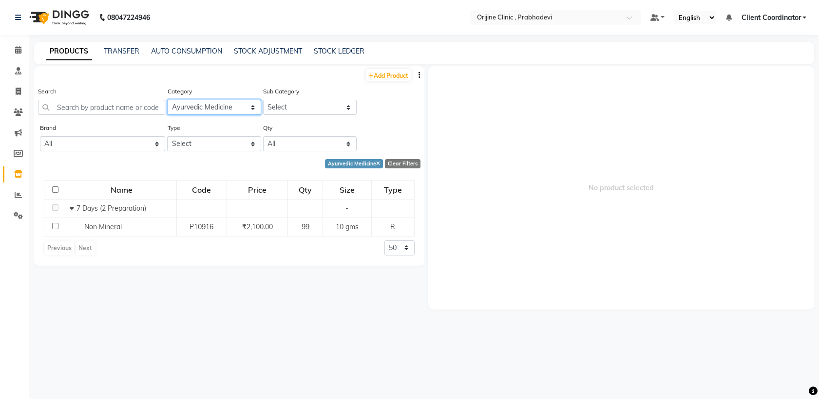
scroll to position [6, 0]
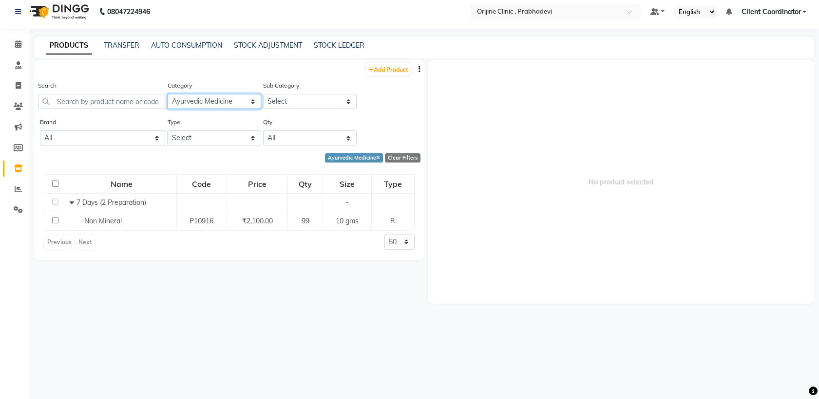
click at [255, 97] on select "Select Ayurvedic Medicine Skin Personal Care Cosmosoticles Wellness Product Con…" at bounding box center [214, 101] width 94 height 15
click at [167, 94] on select "Select Ayurvedic Medicine Skin Personal Care Cosmosoticles Wellness Product Con…" at bounding box center [214, 101] width 94 height 15
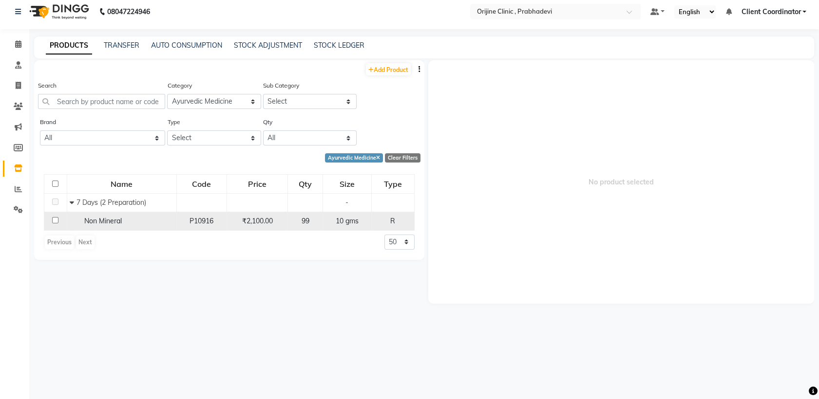
click at [52, 219] on input "checkbox" at bounding box center [55, 220] width 6 height 6
checkbox input "true"
select select "all"
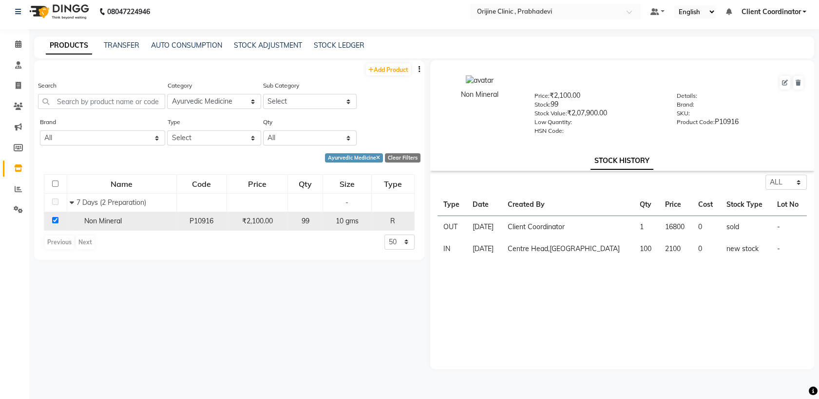
click at [53, 219] on input "checkbox" at bounding box center [55, 220] width 6 height 6
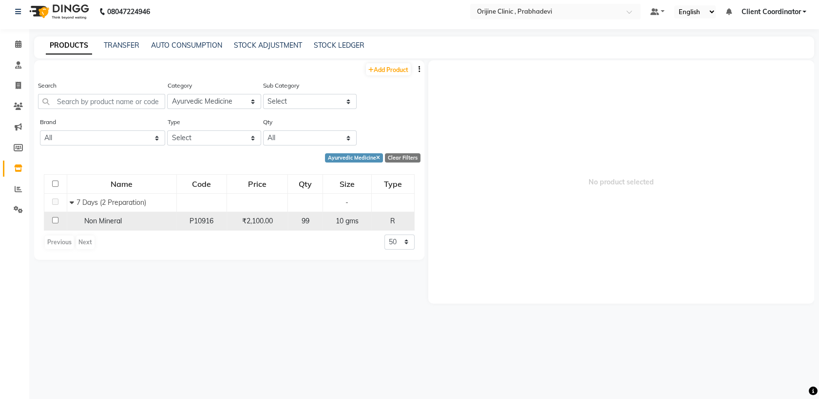
click at [53, 219] on input "checkbox" at bounding box center [55, 220] width 6 height 6
checkbox input "true"
select select "all"
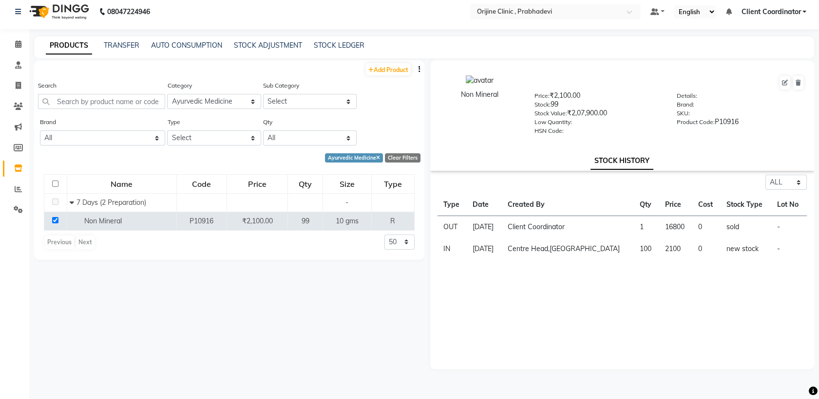
scroll to position [0, 0]
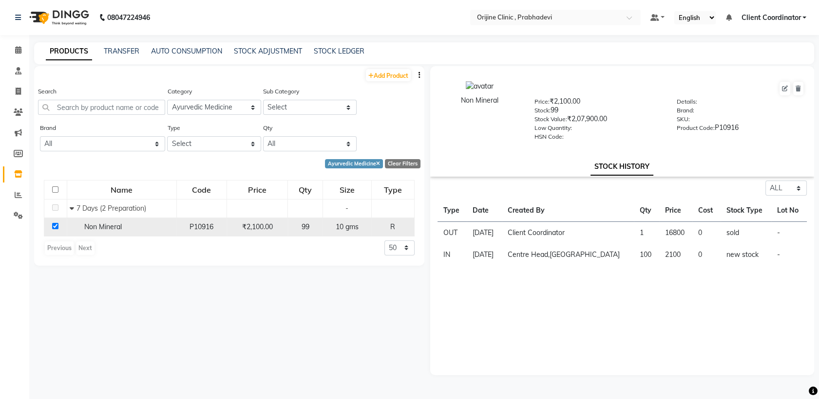
click at [54, 224] on input "checkbox" at bounding box center [55, 226] width 6 height 6
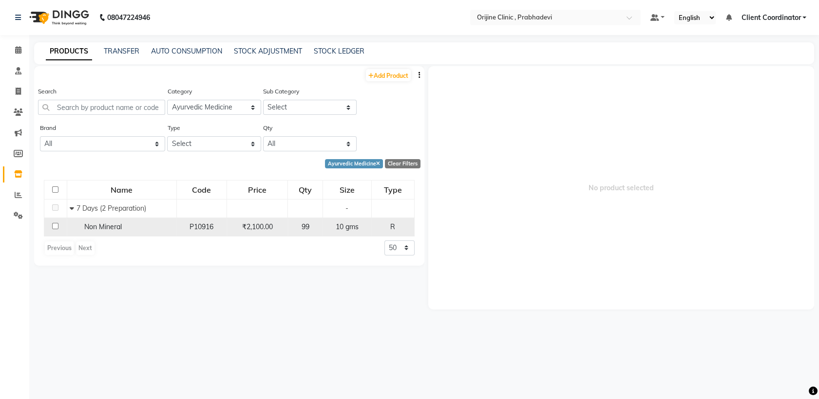
click at [53, 223] on input "checkbox" at bounding box center [55, 226] width 6 height 6
checkbox input "true"
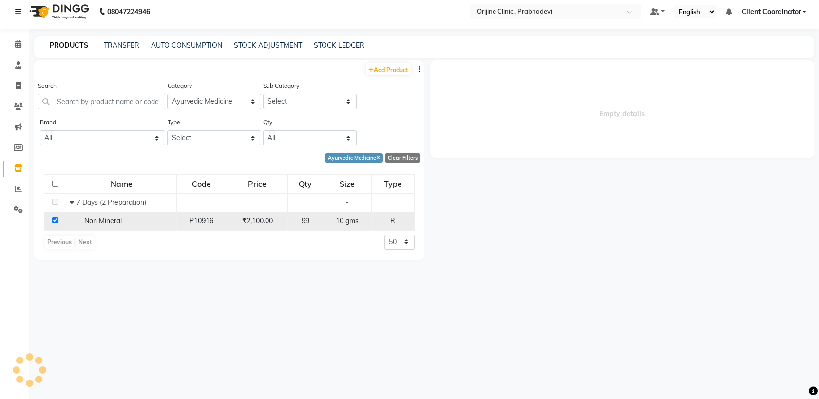
select select "all"
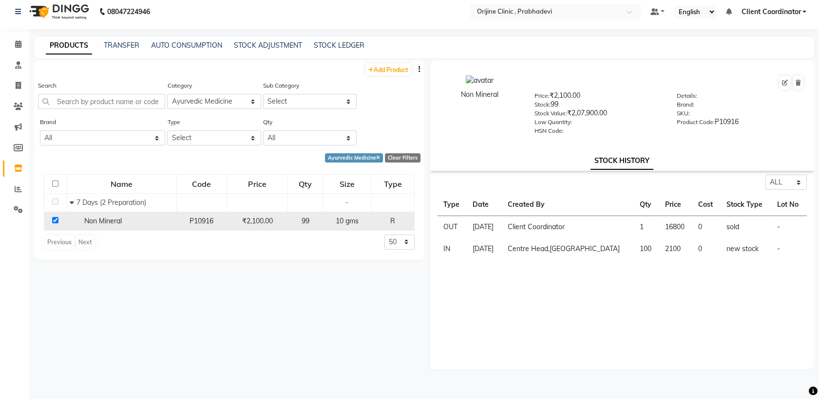
click at [55, 221] on input "checkbox" at bounding box center [55, 220] width 6 height 6
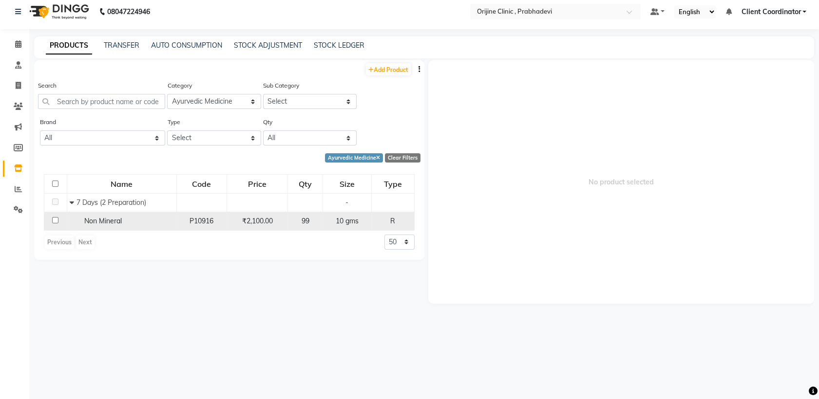
click at [55, 221] on input "checkbox" at bounding box center [55, 220] width 6 height 6
checkbox input "true"
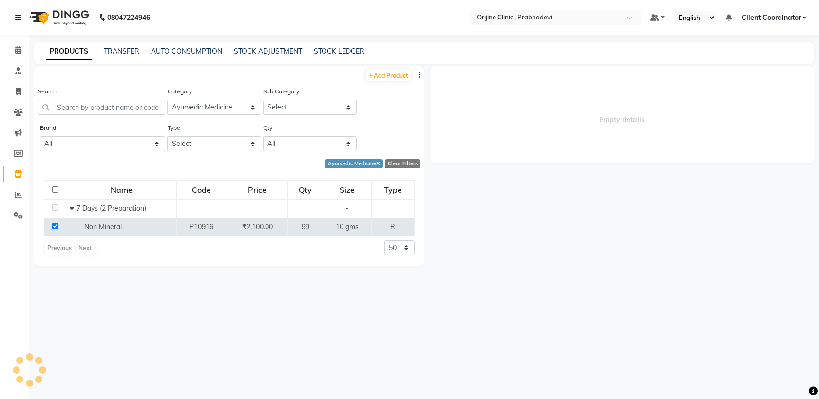
select select "all"
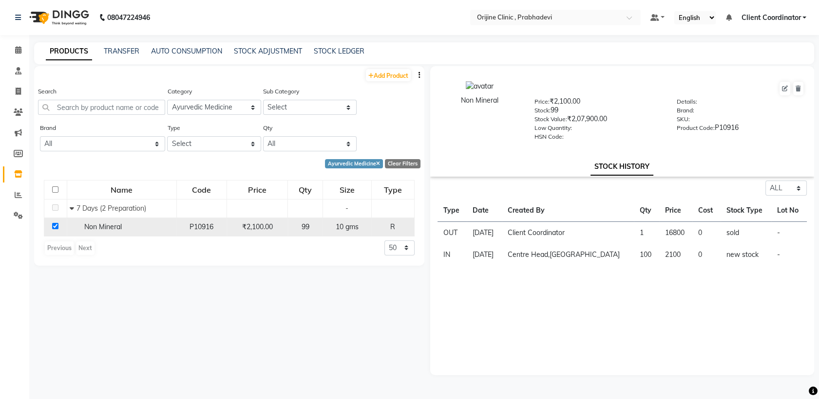
click at [53, 223] on input "checkbox" at bounding box center [55, 226] width 6 height 6
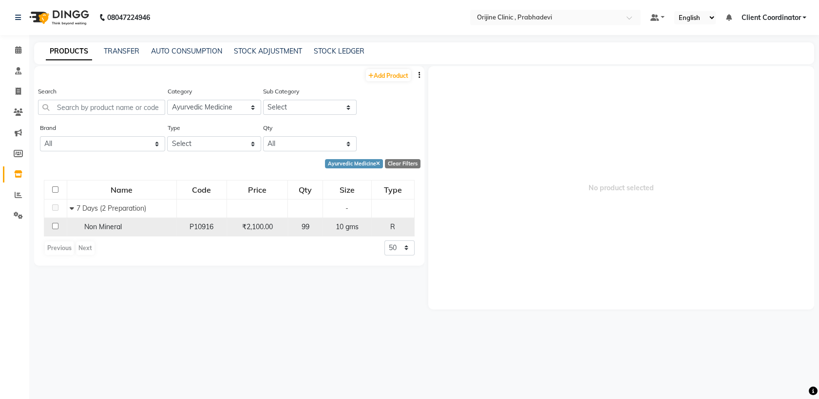
click at [52, 227] on input "checkbox" at bounding box center [55, 226] width 6 height 6
checkbox input "true"
select select "all"
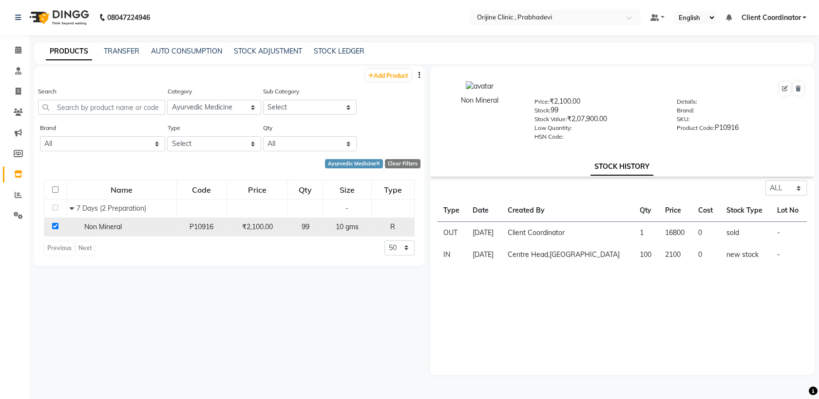
click at [53, 223] on input "checkbox" at bounding box center [55, 226] width 6 height 6
checkbox input "false"
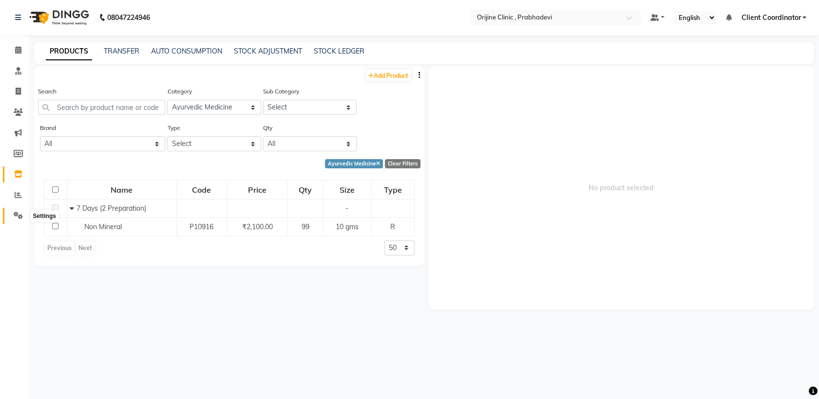
click at [19, 216] on icon at bounding box center [18, 215] width 9 height 7
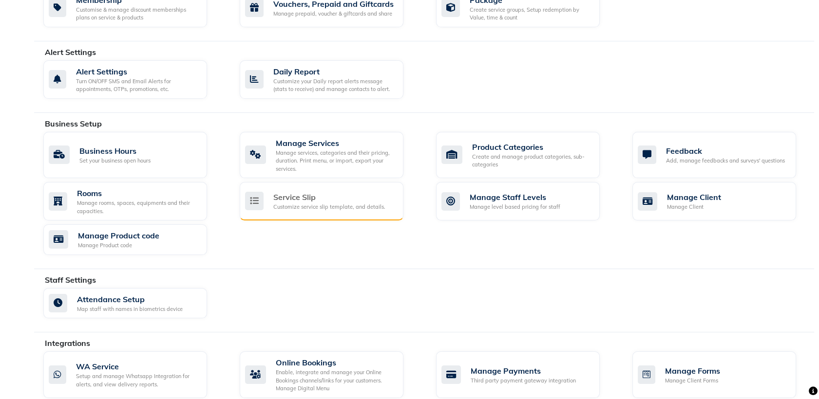
scroll to position [244, 0]
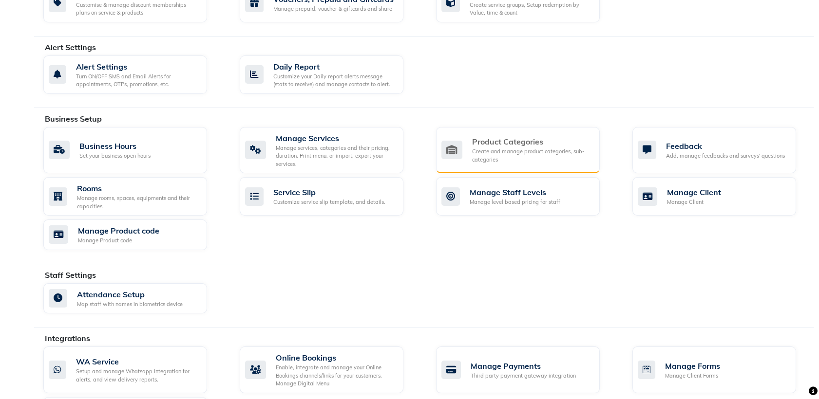
click at [489, 156] on div "Create and manage product categories, sub-categories" at bounding box center [532, 156] width 120 height 16
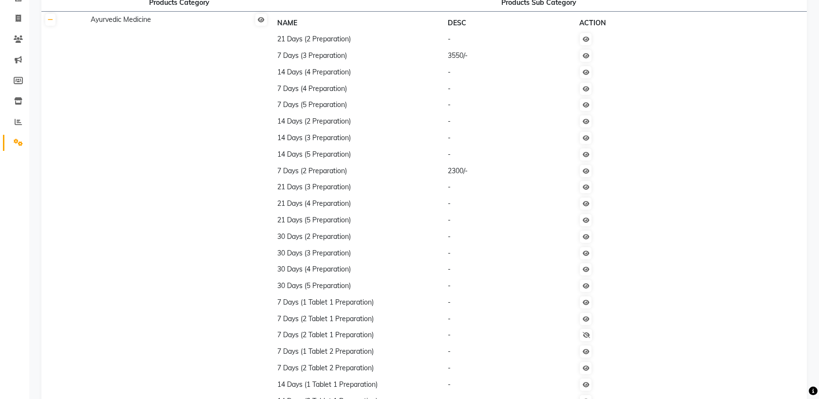
scroll to position [62, 0]
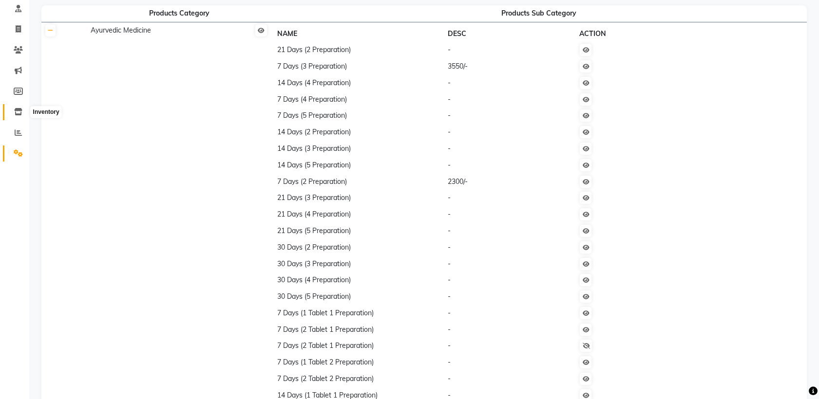
click at [16, 116] on span at bounding box center [18, 112] width 17 height 11
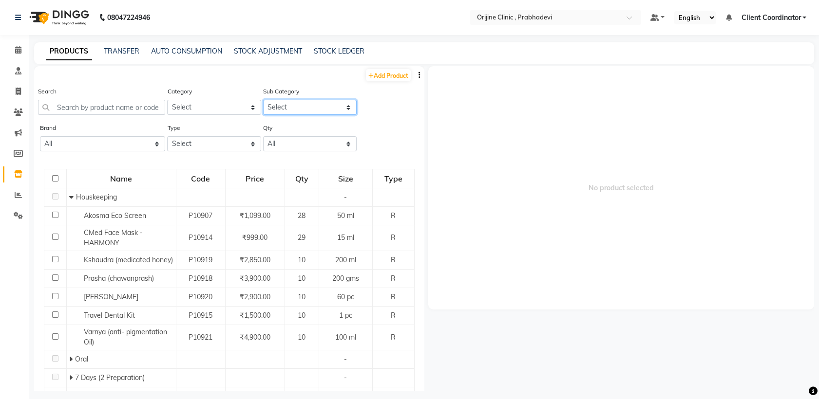
click at [322, 112] on select "Select" at bounding box center [310, 107] width 94 height 15
click at [226, 102] on select "Select Ayurvedic Medicine Skin Personal Care Cosmosoticles Wellness Product Con…" at bounding box center [214, 107] width 94 height 15
click at [485, 120] on span "No product selected" at bounding box center [621, 188] width 386 height 244
click at [17, 215] on icon at bounding box center [18, 215] width 9 height 7
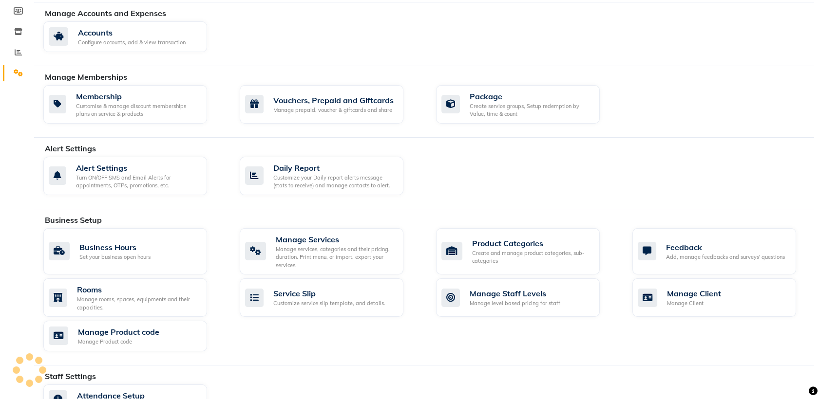
scroll to position [156, 0]
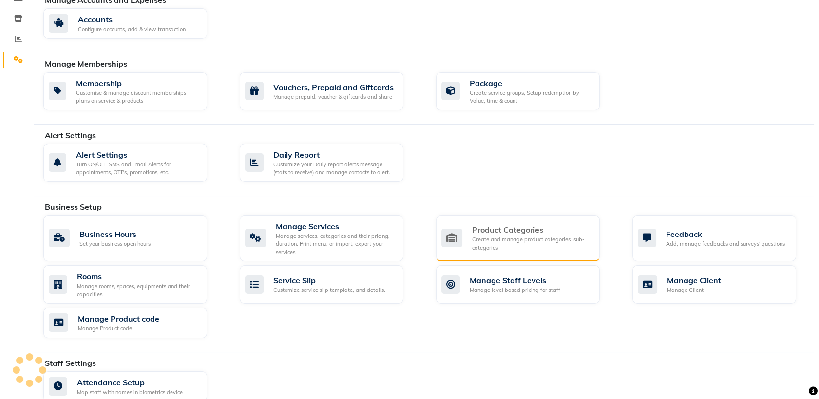
click at [512, 236] on div "Create and manage product categories, sub-categories" at bounding box center [532, 244] width 120 height 16
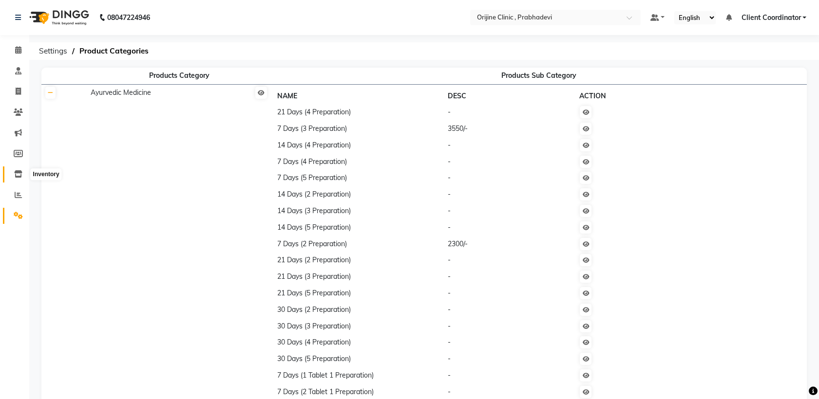
click at [17, 176] on icon at bounding box center [18, 173] width 8 height 7
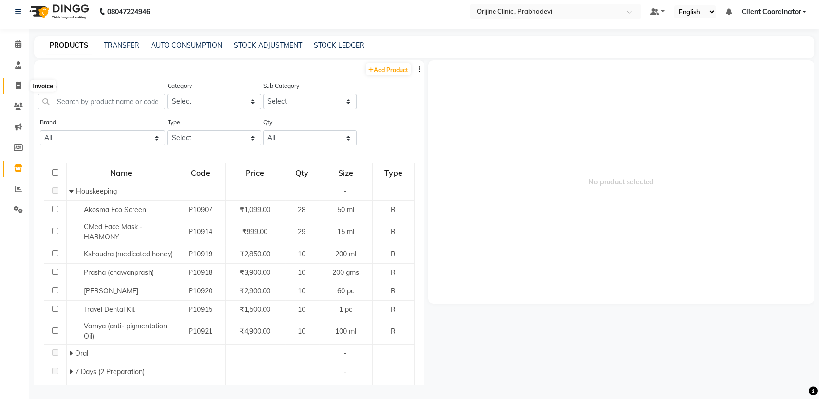
click at [19, 84] on icon at bounding box center [18, 85] width 5 height 7
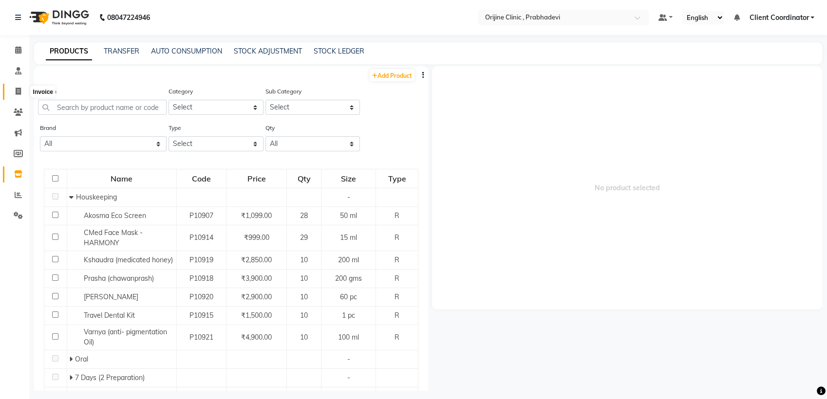
select select "service"
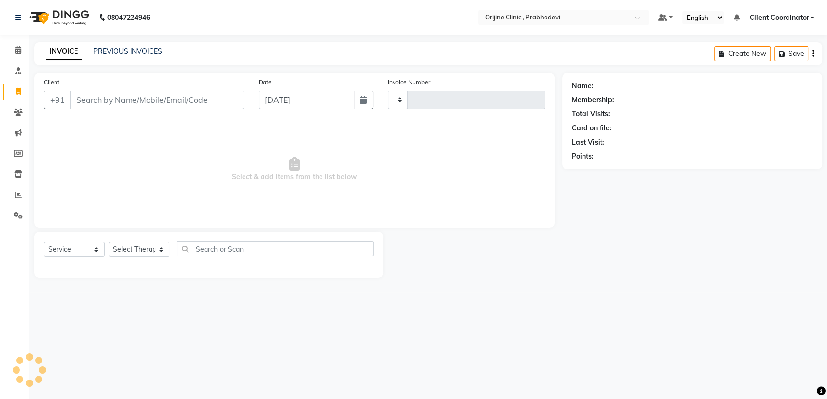
type input "0006"
select select "8675"
click at [83, 247] on select "Select Service Product Membership Package Voucher Prepaid Gift Card" at bounding box center [74, 249] width 61 height 15
select select "product"
click at [44, 242] on select "Select Service Product Membership Package Voucher Prepaid Gift Card" at bounding box center [74, 249] width 61 height 15
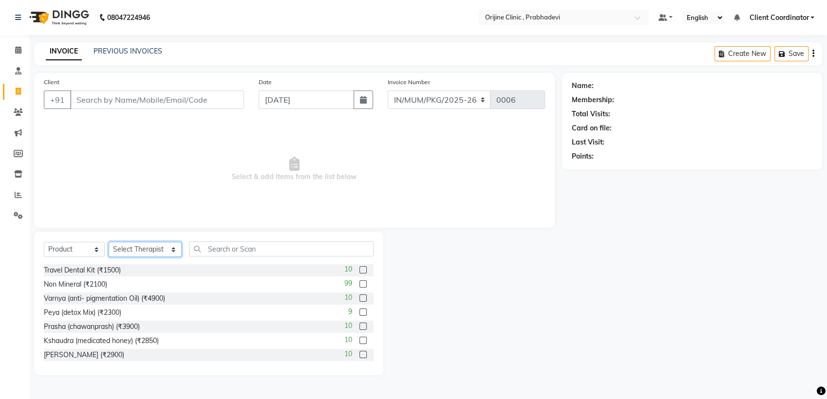
click at [140, 250] on select "Select Therapist [PERSON_NAME] [PERSON_NAME] [PERSON_NAME] [PERSON_NAME] A Assi…" at bounding box center [145, 249] width 73 height 15
select select "84759"
click at [109, 242] on select "Select Therapist [PERSON_NAME] [PERSON_NAME] [PERSON_NAME] [PERSON_NAME] A Assi…" at bounding box center [145, 249] width 73 height 15
click at [231, 251] on input "text" at bounding box center [281, 249] width 185 height 15
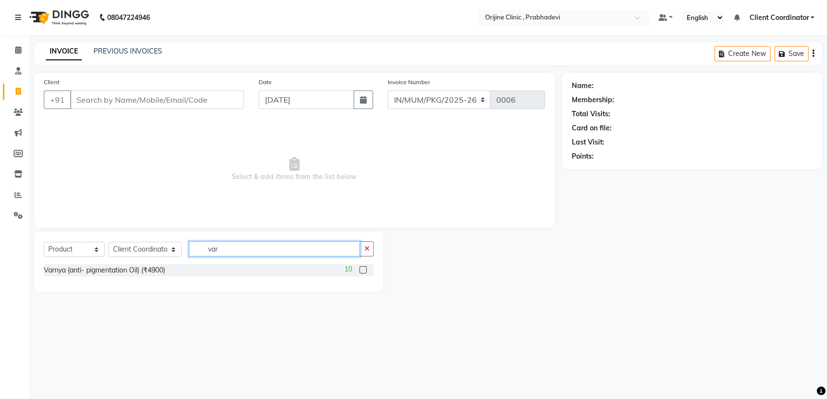
type input "var"
click at [362, 267] on label at bounding box center [362, 269] width 7 height 7
click at [362, 267] on input "checkbox" at bounding box center [362, 270] width 6 height 6
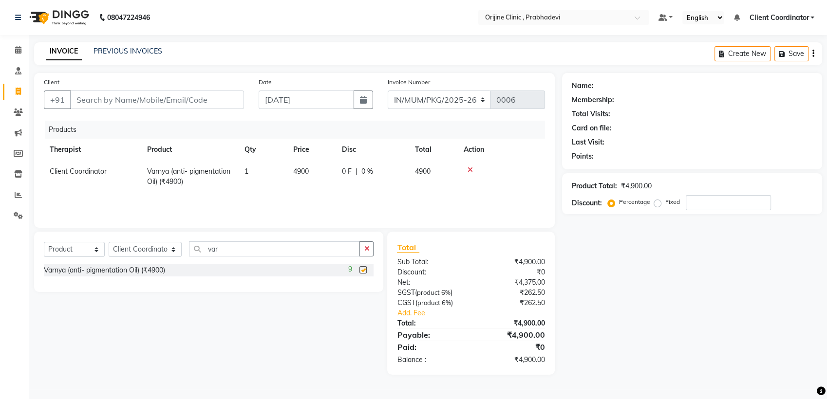
checkbox input "false"
click at [269, 247] on input "var" at bounding box center [274, 249] width 171 height 15
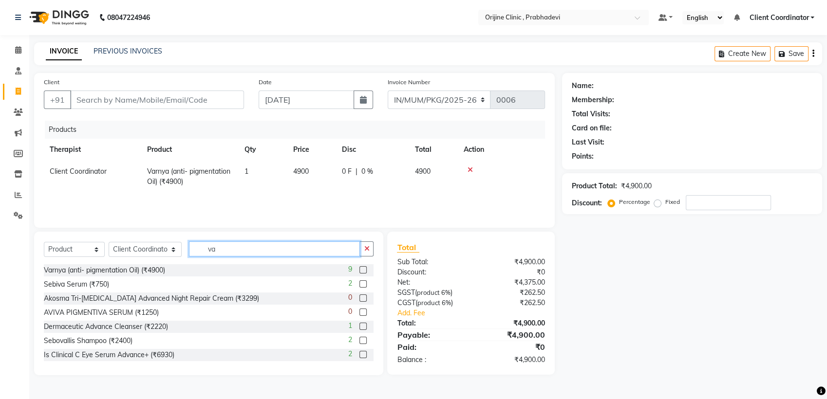
type input "v"
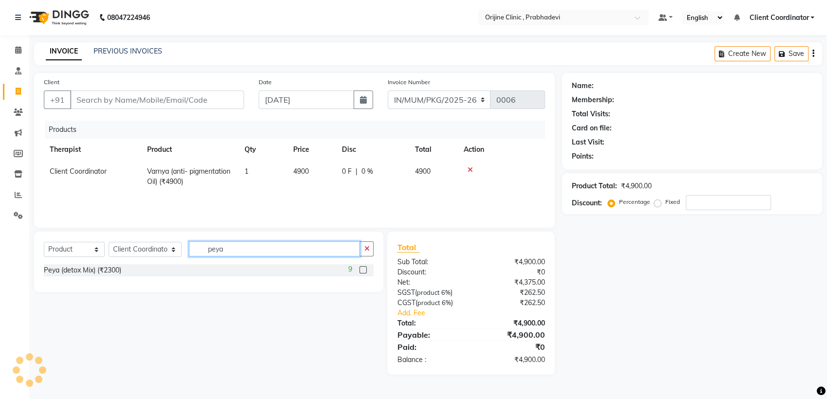
type input "peya"
click at [363, 267] on label at bounding box center [362, 269] width 7 height 7
click at [363, 267] on input "checkbox" at bounding box center [362, 270] width 6 height 6
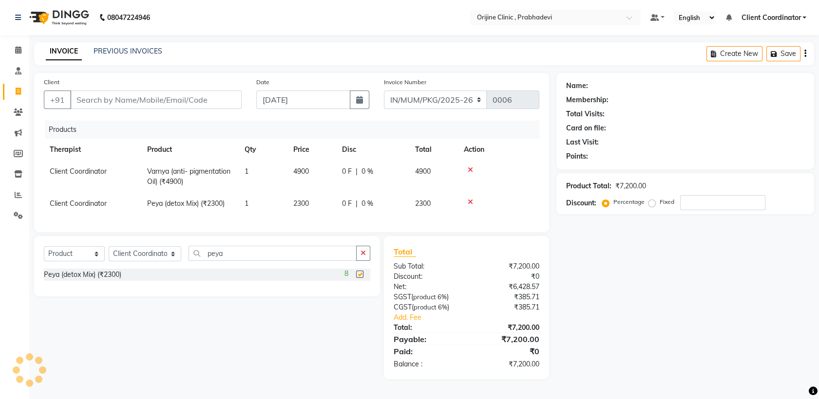
checkbox input "false"
click at [470, 171] on icon at bounding box center [470, 170] width 5 height 7
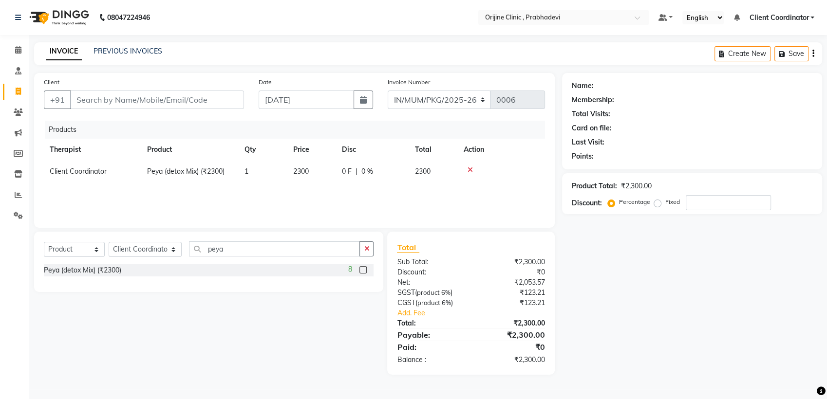
click at [470, 171] on icon at bounding box center [470, 170] width 5 height 7
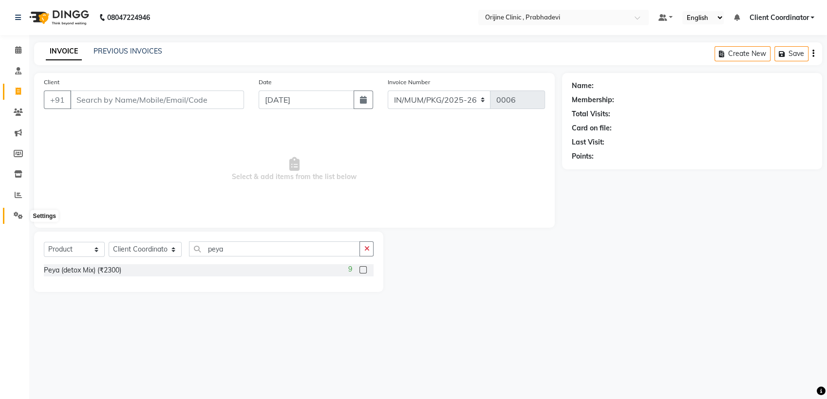
click at [17, 216] on icon at bounding box center [18, 215] width 9 height 7
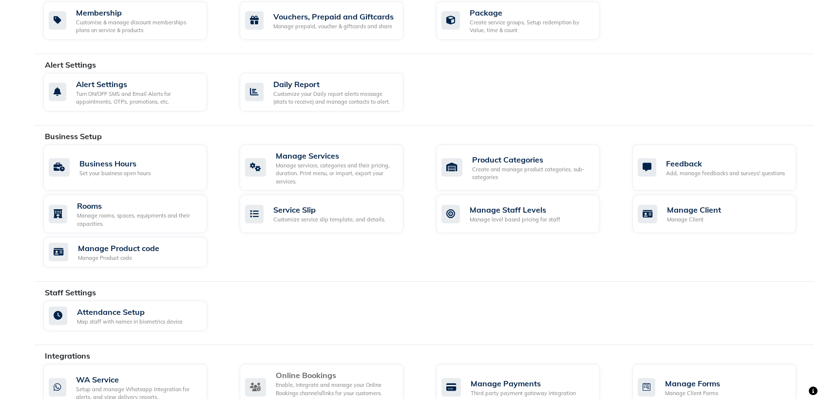
scroll to position [191, 0]
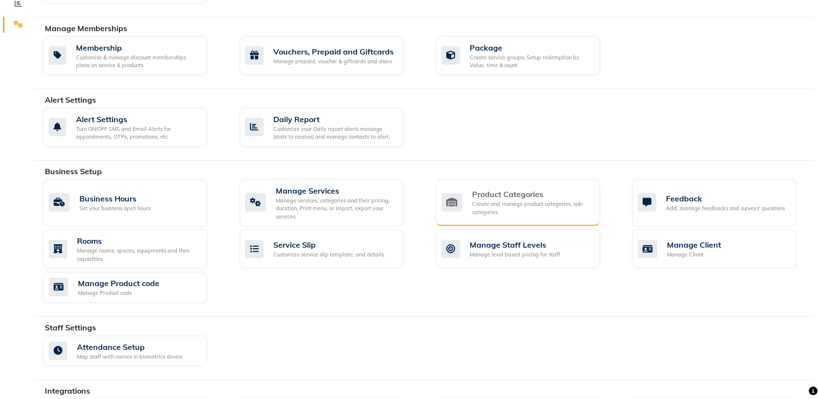
click at [521, 203] on div "Create and manage product categories, sub-categories" at bounding box center [532, 208] width 120 height 16
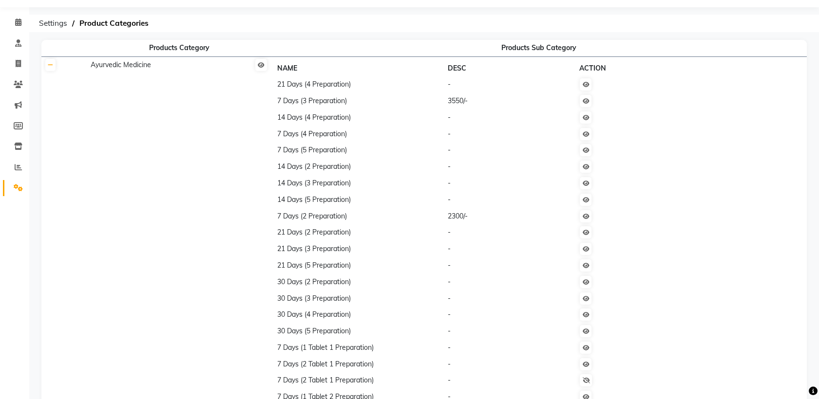
scroll to position [29, 0]
click at [464, 226] on td "-" at bounding box center [510, 231] width 131 height 17
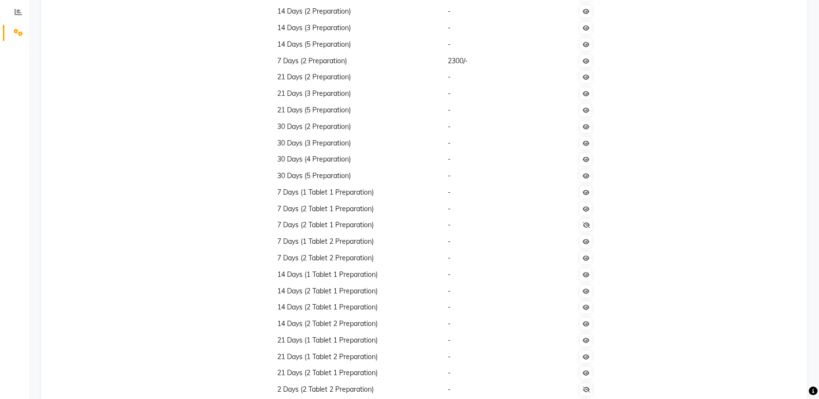
scroll to position [0, 0]
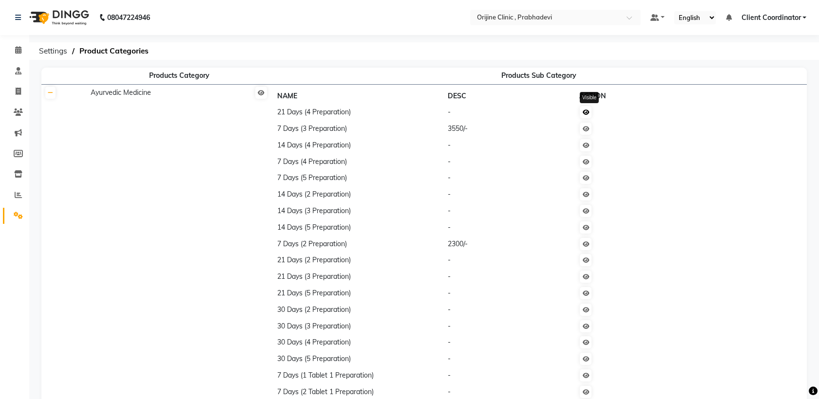
click at [589, 111] on icon at bounding box center [585, 113] width 7 height 6
click at [589, 130] on icon at bounding box center [585, 129] width 7 height 6
click at [589, 146] on icon at bounding box center [585, 146] width 7 height 6
click at [589, 161] on icon at bounding box center [585, 162] width 7 height 6
click at [589, 179] on icon at bounding box center [585, 178] width 7 height 6
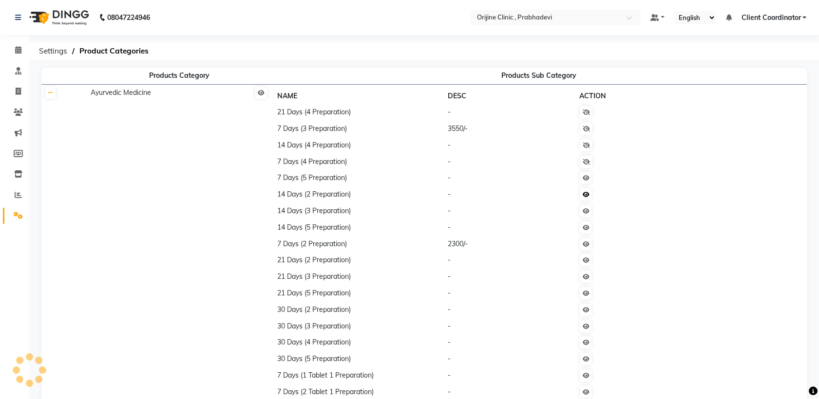
click at [589, 195] on icon at bounding box center [585, 195] width 7 height 6
click at [590, 232] on link at bounding box center [586, 228] width 12 height 12
click at [588, 243] on icon at bounding box center [585, 245] width 7 height 6
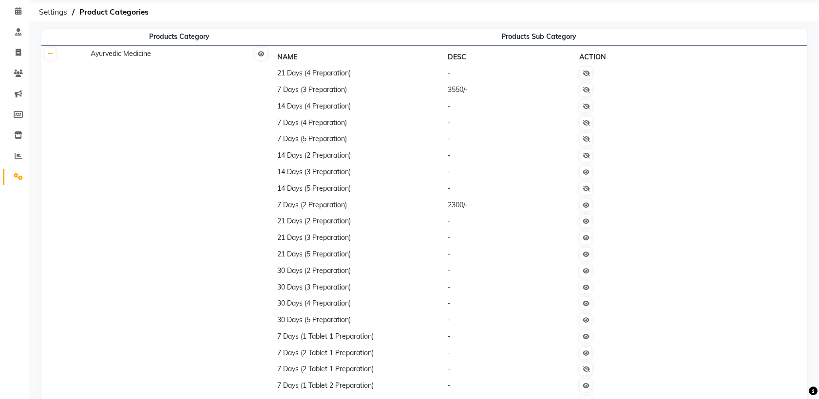
scroll to position [50, 0]
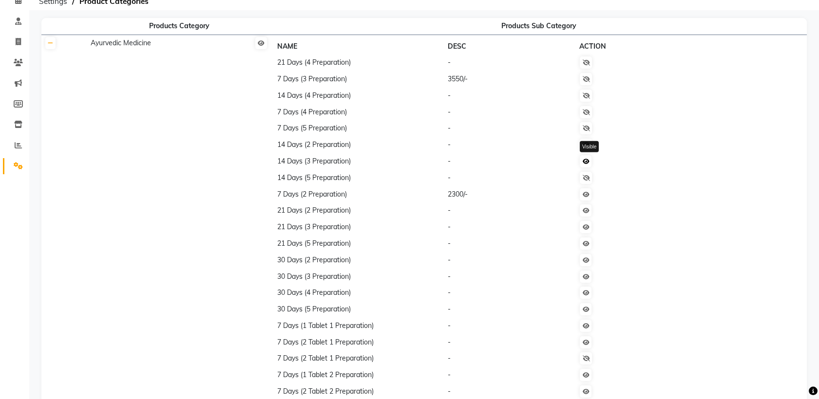
click at [589, 163] on icon at bounding box center [585, 162] width 7 height 6
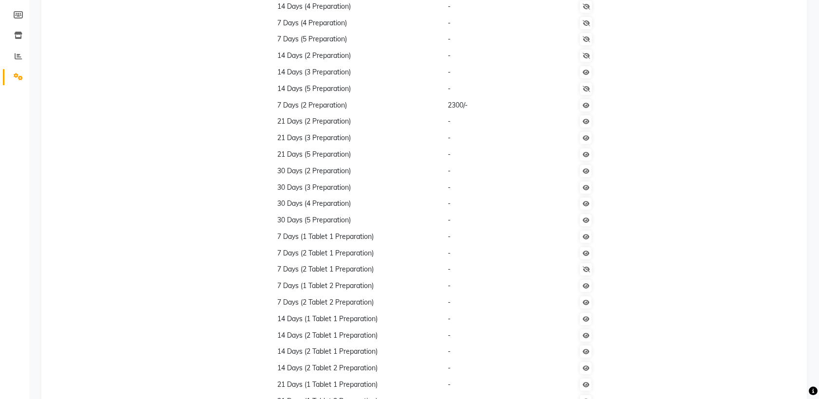
scroll to position [137, 0]
click at [589, 107] on icon at bounding box center [585, 107] width 7 height 6
click at [589, 126] on link at bounding box center [586, 123] width 12 height 12
click at [589, 142] on icon at bounding box center [585, 140] width 7 height 6
click at [589, 158] on icon at bounding box center [585, 156] width 7 height 6
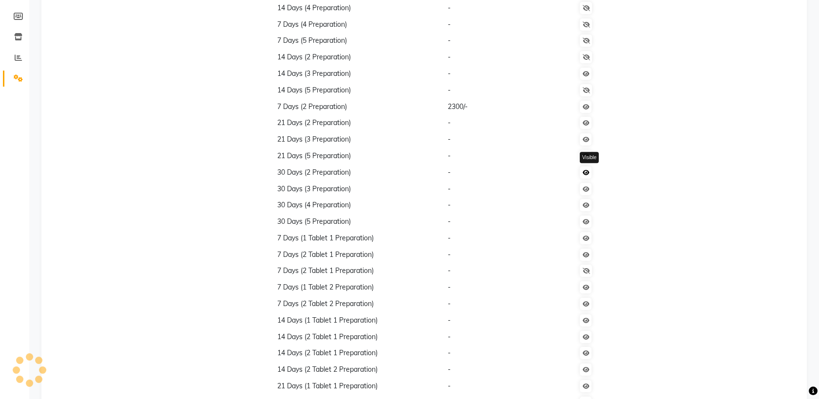
click at [588, 174] on icon at bounding box center [585, 173] width 7 height 6
click at [590, 192] on link at bounding box center [586, 189] width 12 height 12
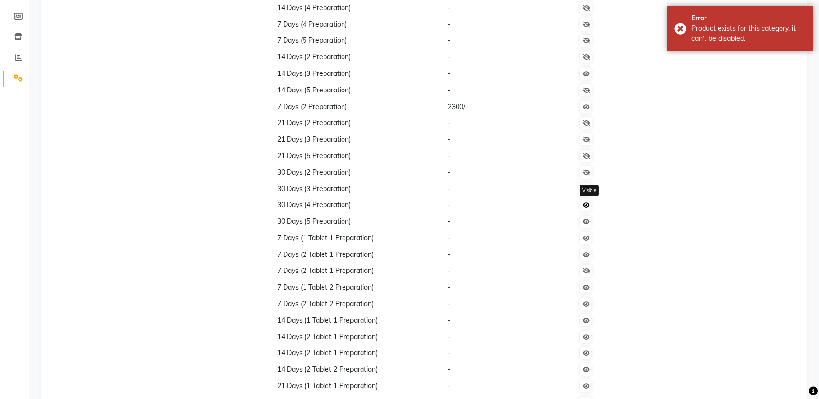
click at [591, 208] on link at bounding box center [586, 205] width 12 height 12
click at [589, 221] on icon at bounding box center [585, 222] width 7 height 6
click at [589, 237] on icon at bounding box center [585, 239] width 7 height 6
click at [588, 254] on icon at bounding box center [585, 255] width 7 height 6
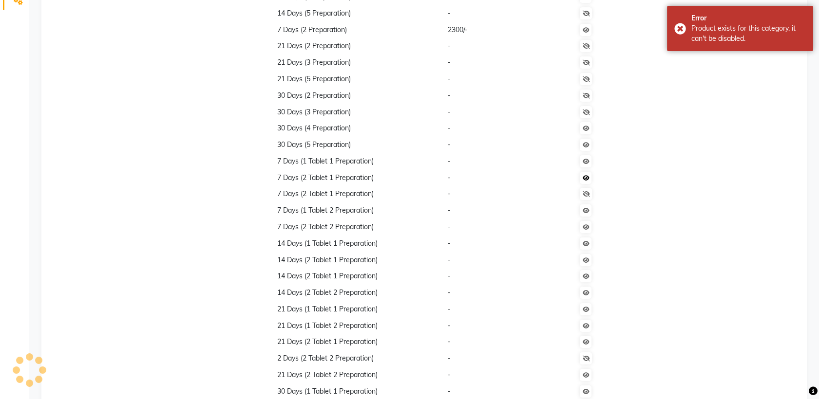
scroll to position [215, 0]
click at [589, 212] on icon at bounding box center [585, 210] width 7 height 6
click at [589, 224] on icon at bounding box center [585, 227] width 7 height 6
click at [588, 241] on icon at bounding box center [585, 243] width 7 height 6
click at [588, 259] on icon at bounding box center [585, 260] width 7 height 6
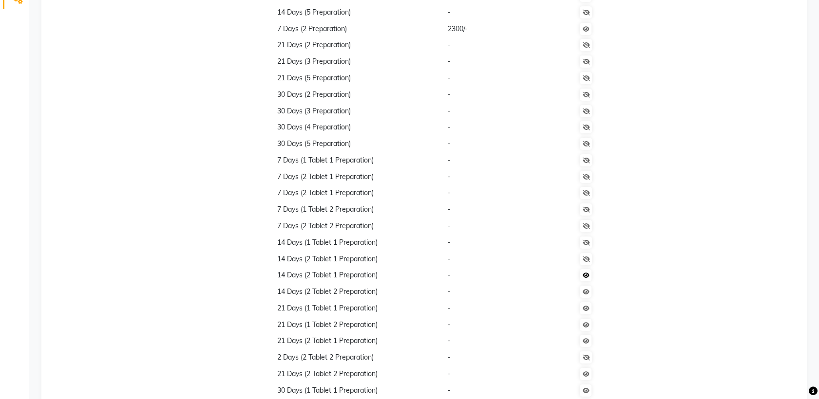
click at [589, 274] on icon at bounding box center [585, 276] width 7 height 6
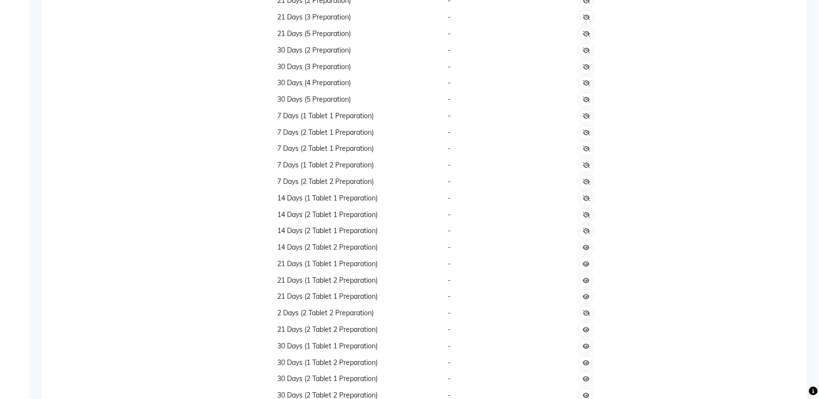
scroll to position [294, 0]
click at [590, 218] on link at bounding box center [586, 214] width 12 height 12
click at [589, 229] on icon at bounding box center [585, 230] width 7 height 6
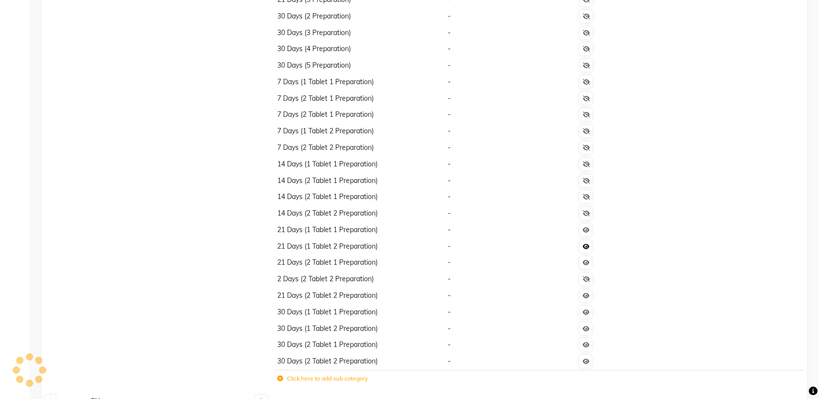
click at [589, 246] on icon at bounding box center [585, 247] width 7 height 6
click at [588, 262] on icon at bounding box center [585, 263] width 7 height 6
click at [590, 299] on link at bounding box center [586, 296] width 12 height 12
click at [589, 315] on link at bounding box center [586, 312] width 12 height 12
click at [589, 329] on icon at bounding box center [585, 329] width 7 height 6
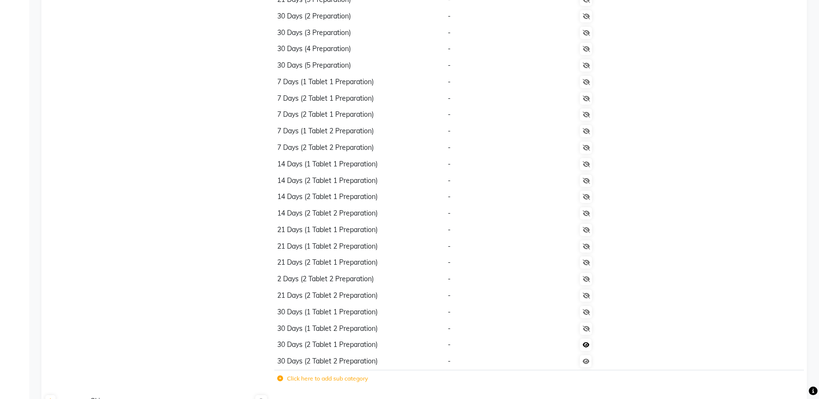
click at [588, 345] on icon at bounding box center [585, 345] width 7 height 6
click at [588, 360] on icon at bounding box center [585, 362] width 7 height 6
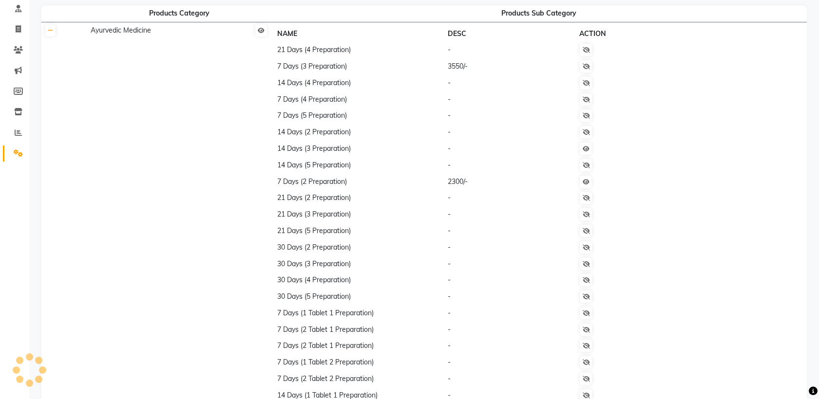
scroll to position [52, 0]
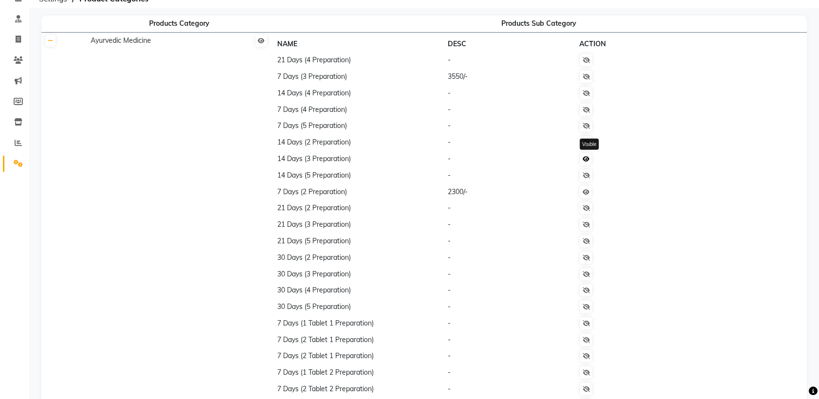
click at [589, 162] on link at bounding box center [586, 159] width 12 height 12
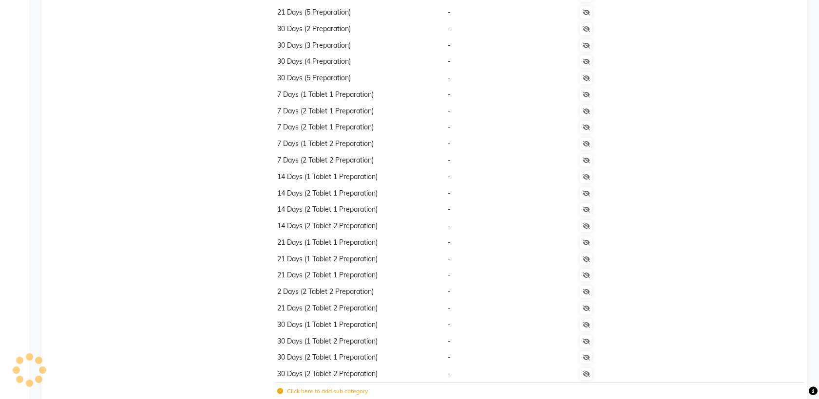
scroll to position [559, 0]
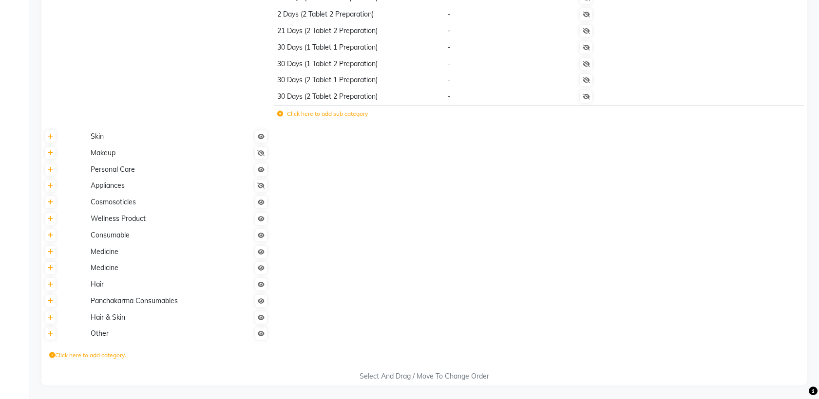
click at [298, 111] on label "Click here to add sub category" at bounding box center [322, 114] width 91 height 9
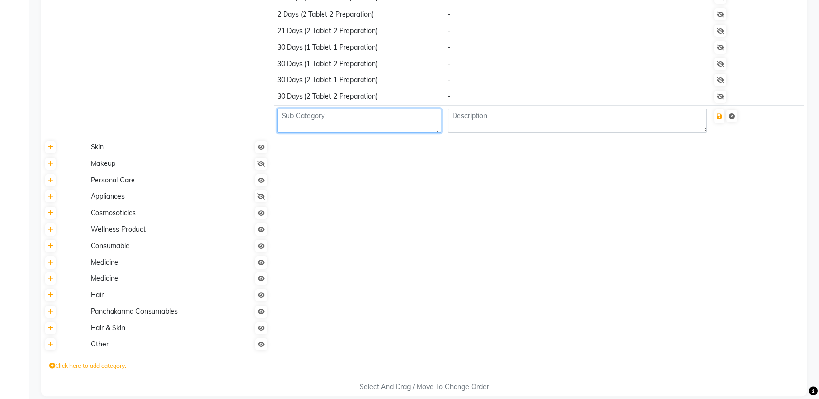
click at [316, 121] on textarea at bounding box center [359, 121] width 164 height 24
type textarea "m"
type textarea "M"
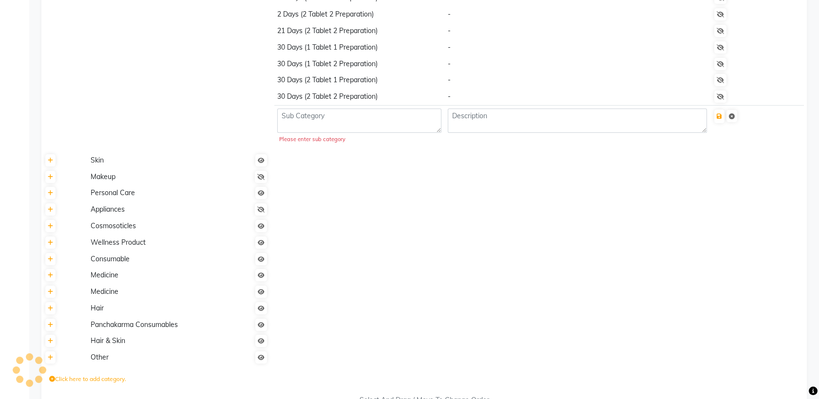
click at [375, 193] on td at bounding box center [539, 193] width 536 height 17
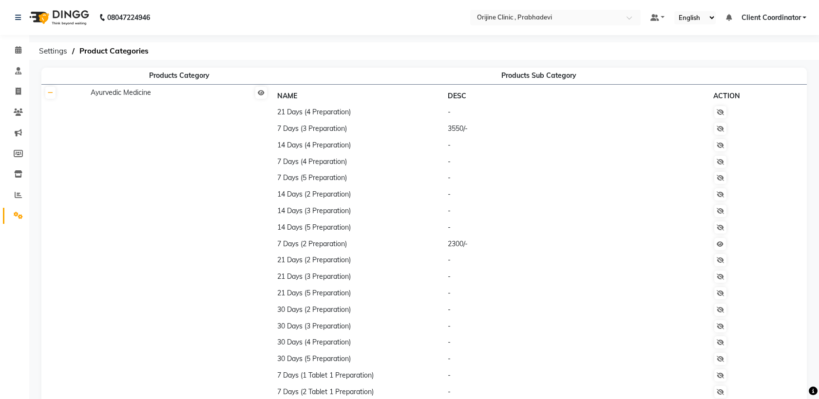
scroll to position [583, 0]
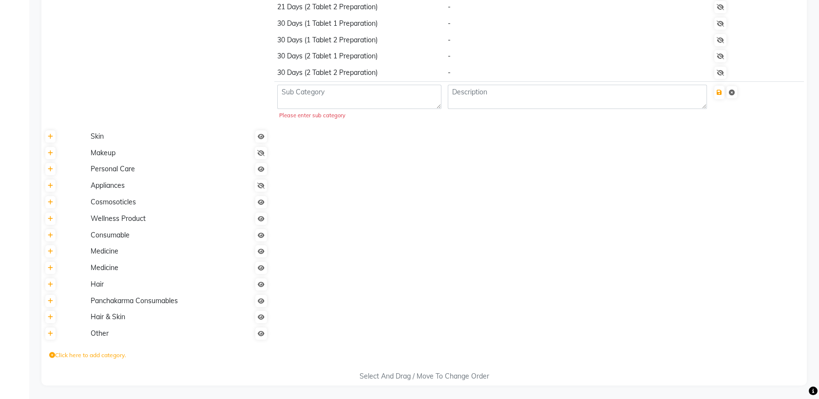
click at [380, 266] on td at bounding box center [539, 268] width 536 height 17
click at [321, 115] on div "Please enter sub category" at bounding box center [359, 116] width 160 height 8
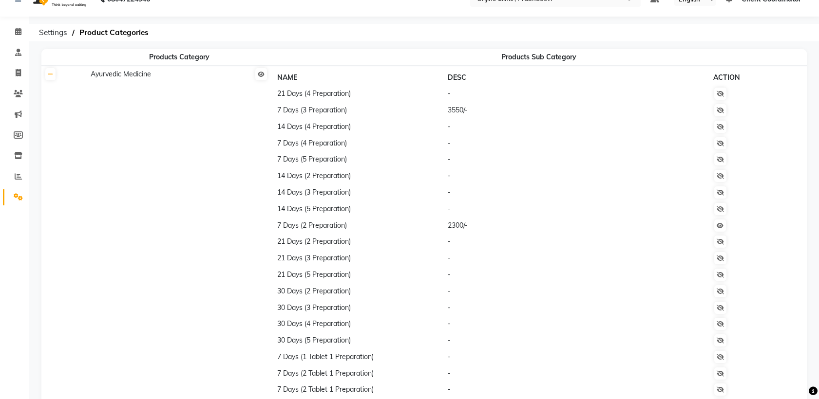
scroll to position [0, 0]
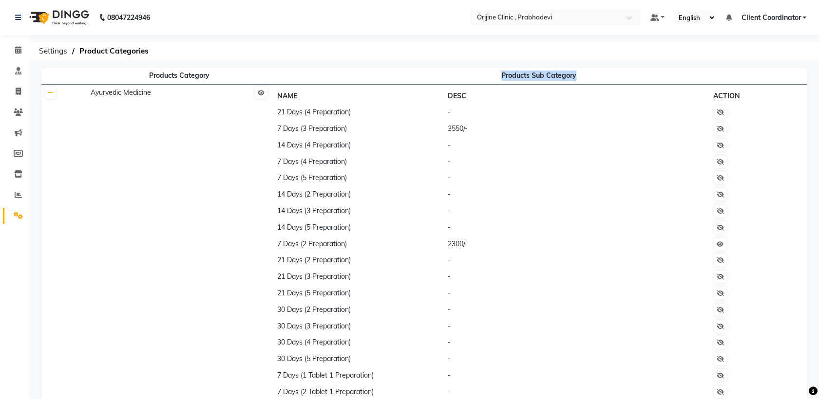
drag, startPoint x: 575, startPoint y: 74, endPoint x: 484, endPoint y: 76, distance: 91.1
click at [484, 76] on th "Products Sub Category" at bounding box center [539, 76] width 536 height 17
drag, startPoint x: 484, startPoint y: 76, endPoint x: 522, endPoint y: 146, distance: 80.0
click at [522, 146] on td "-" at bounding box center [577, 145] width 265 height 17
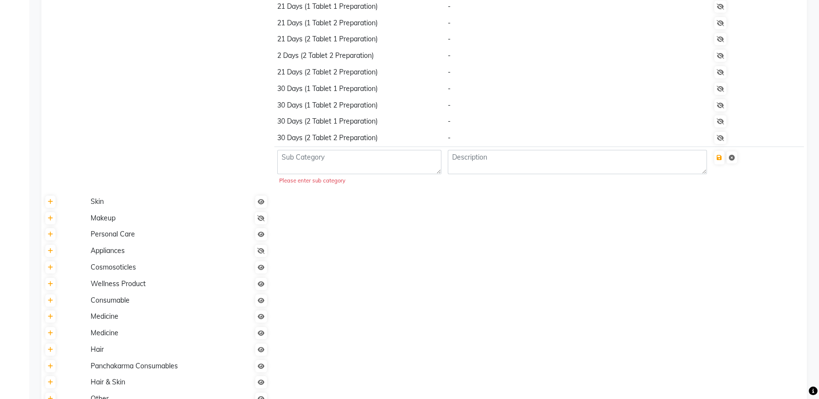
click at [472, 268] on td at bounding box center [539, 268] width 536 height 17
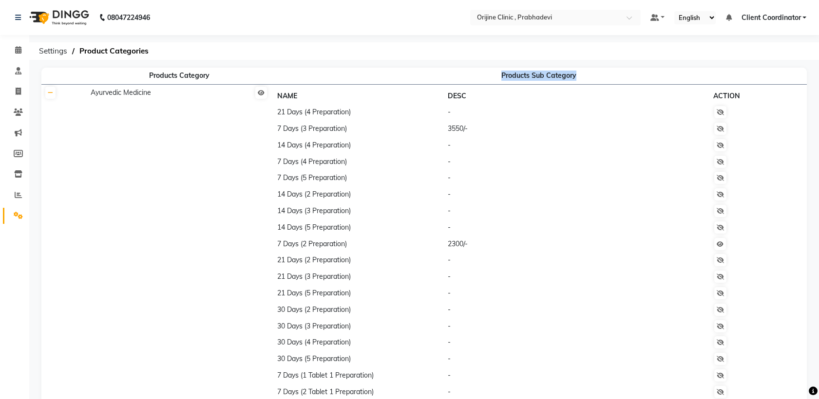
click at [518, 75] on th "Products Sub Category" at bounding box center [539, 76] width 536 height 17
click at [21, 90] on span at bounding box center [18, 91] width 17 height 11
select select "service"
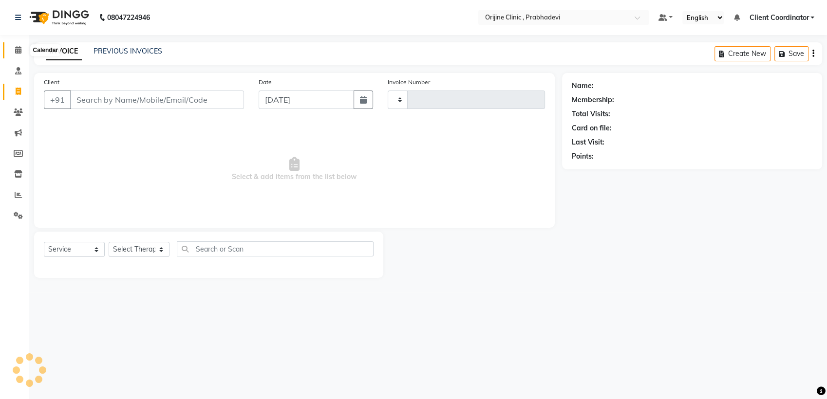
click at [19, 48] on icon at bounding box center [18, 49] width 6 height 7
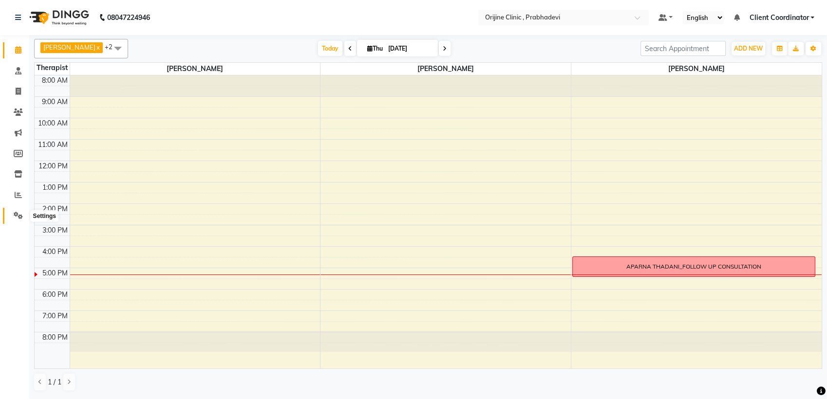
click at [15, 215] on icon at bounding box center [18, 215] width 9 height 7
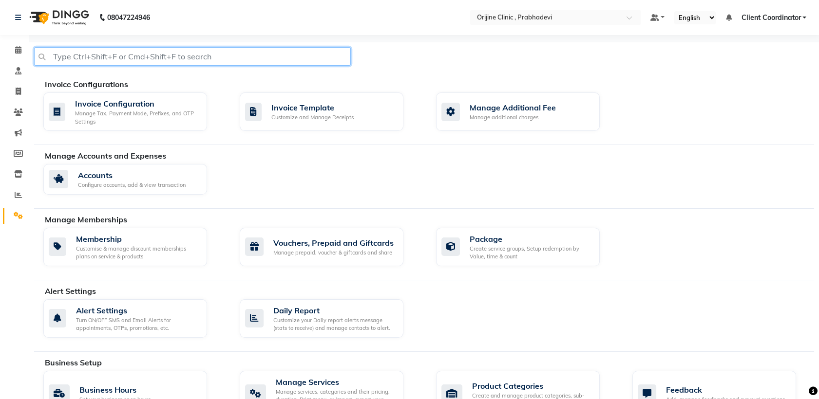
drag, startPoint x: 43, startPoint y: 56, endPoint x: 229, endPoint y: 48, distance: 186.7
click at [229, 48] on input "text" at bounding box center [192, 56] width 317 height 19
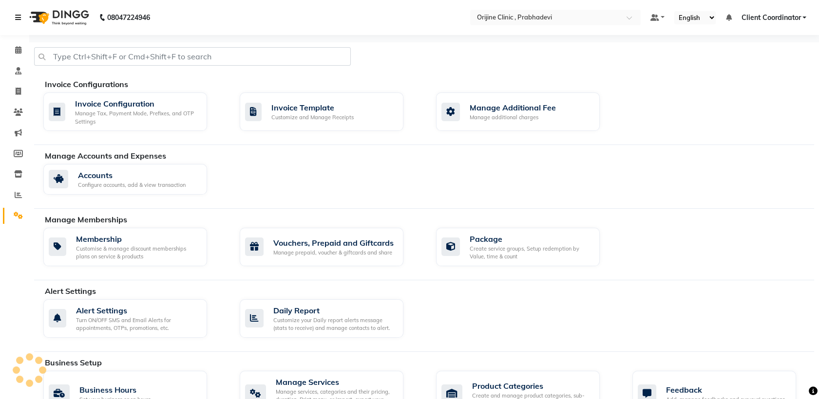
click at [18, 15] on icon at bounding box center [18, 17] width 6 height 7
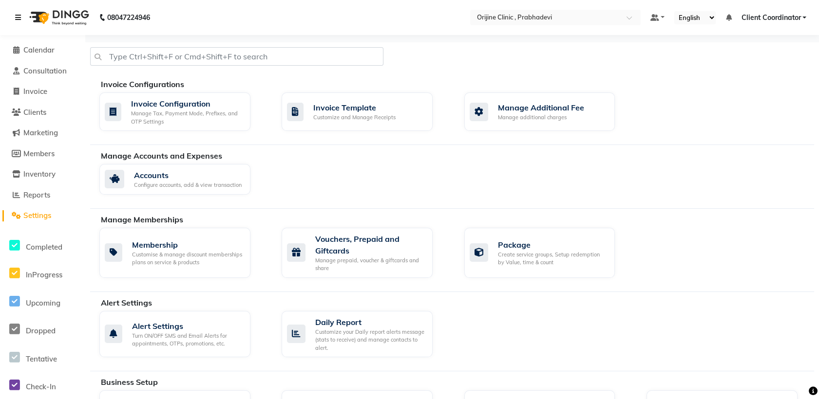
click at [19, 18] on icon at bounding box center [18, 17] width 6 height 7
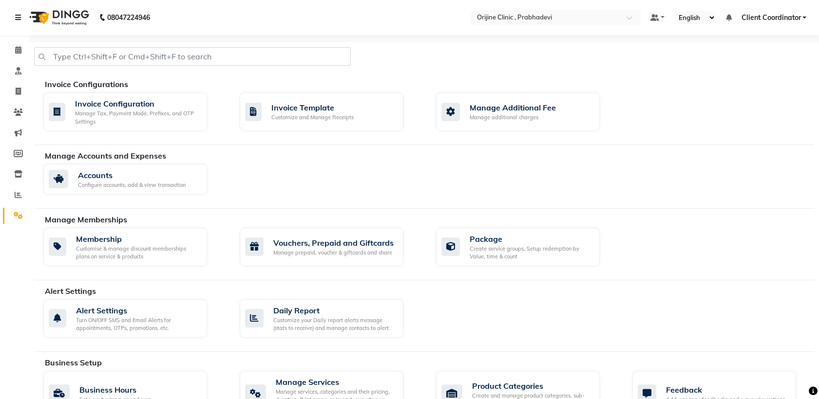
click at [19, 17] on icon at bounding box center [18, 17] width 6 height 7
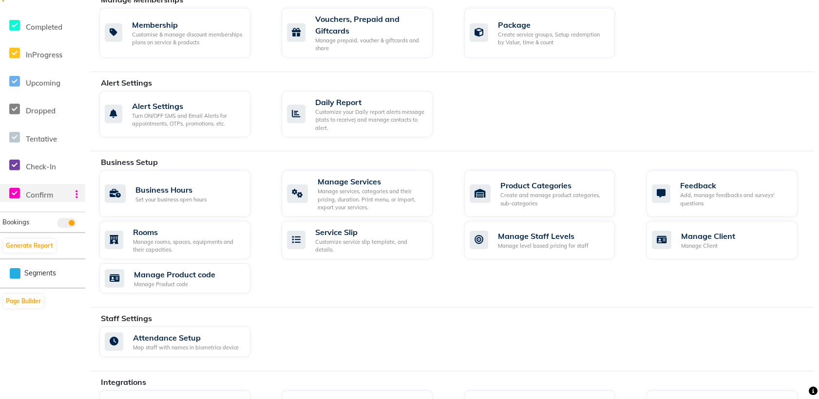
scroll to position [221, 0]
click at [65, 222] on span at bounding box center [66, 222] width 19 height 10
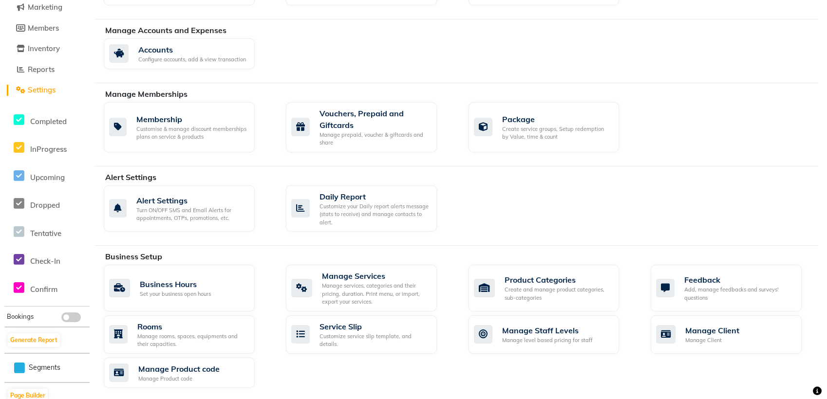
scroll to position [0, 0]
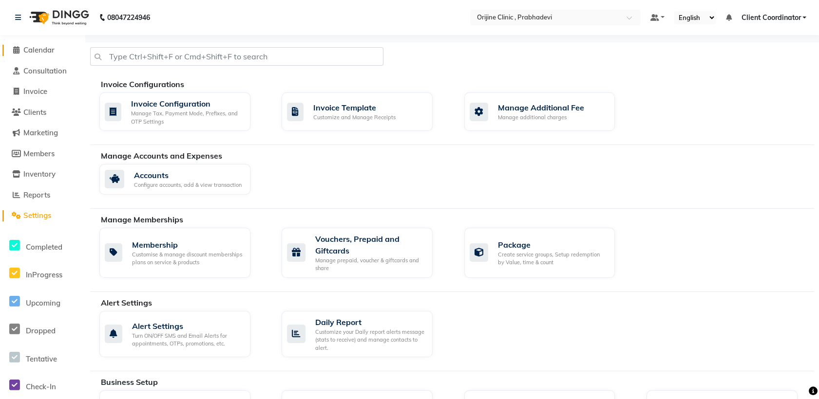
click at [45, 49] on span "Calendar" at bounding box center [38, 49] width 31 height 9
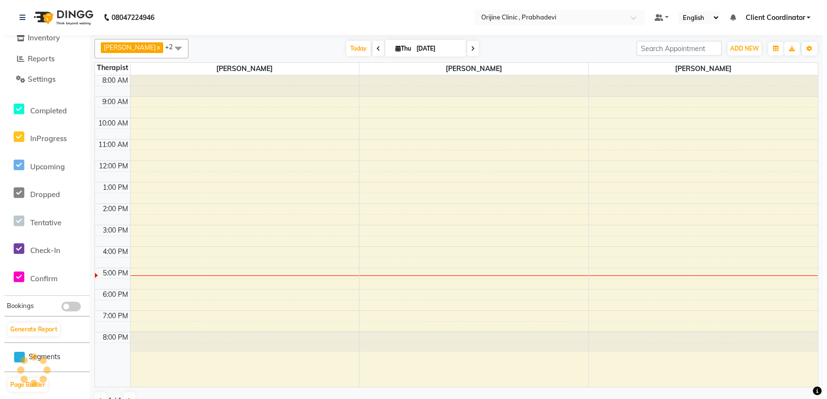
scroll to position [153, 0]
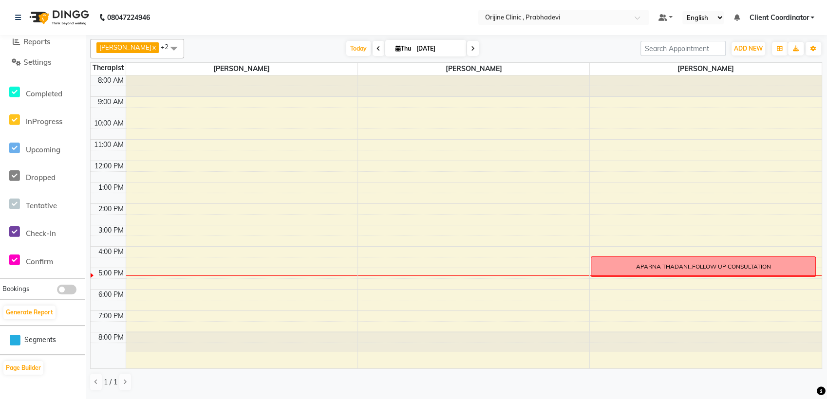
click at [66, 290] on span at bounding box center [66, 290] width 19 height 10
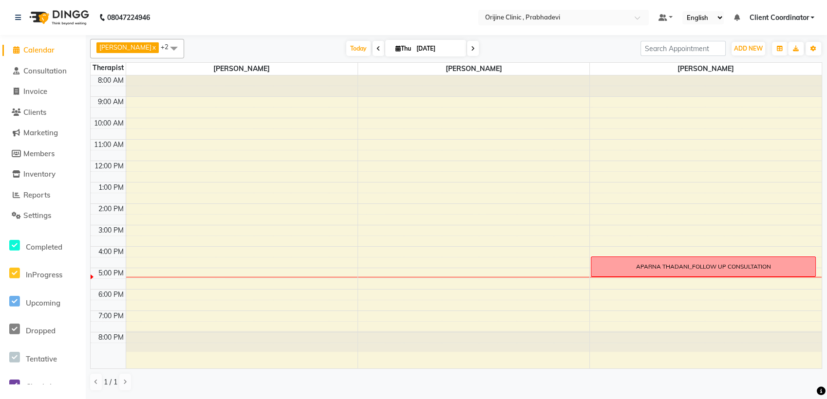
click at [27, 47] on span "Calendar" at bounding box center [38, 49] width 31 height 9
click at [647, 263] on div "APARNA THADANI_FOLLOW UP CONSULTATION" at bounding box center [703, 267] width 135 height 9
click at [588, 56] on div "[DATE] [DATE]" at bounding box center [412, 48] width 447 height 15
